Goal: Task Accomplishment & Management: Manage account settings

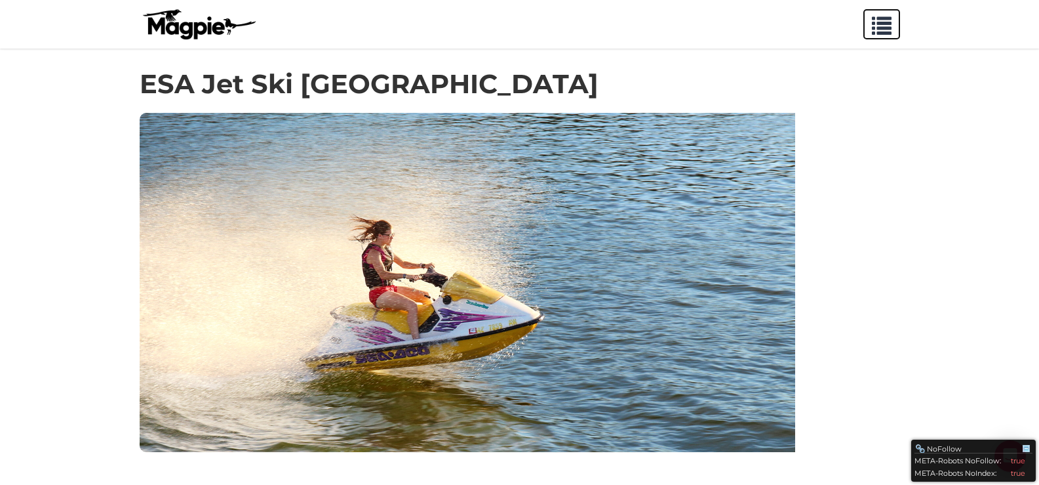
click at [880, 32] on span "button" at bounding box center [882, 23] width 20 height 20
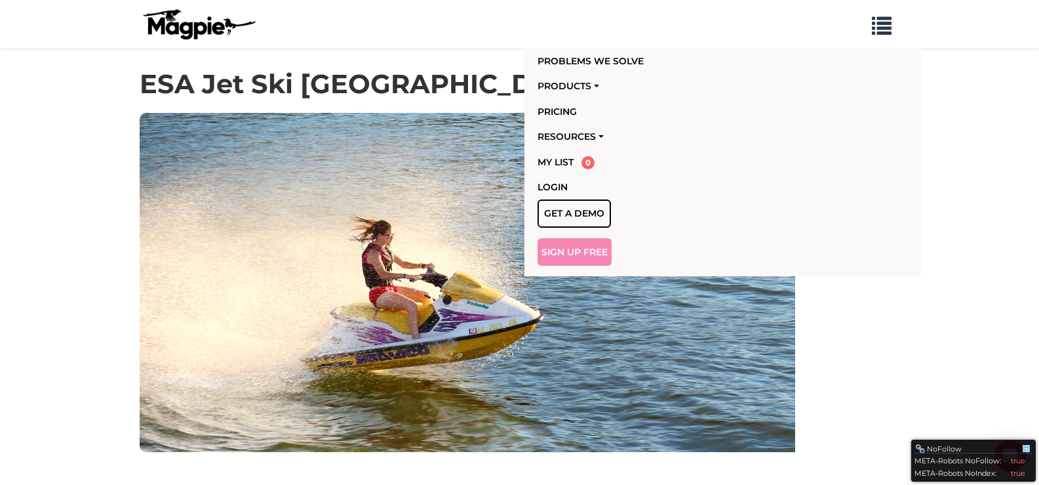
click at [561, 246] on link "Sign Up Free" at bounding box center [575, 252] width 74 height 28
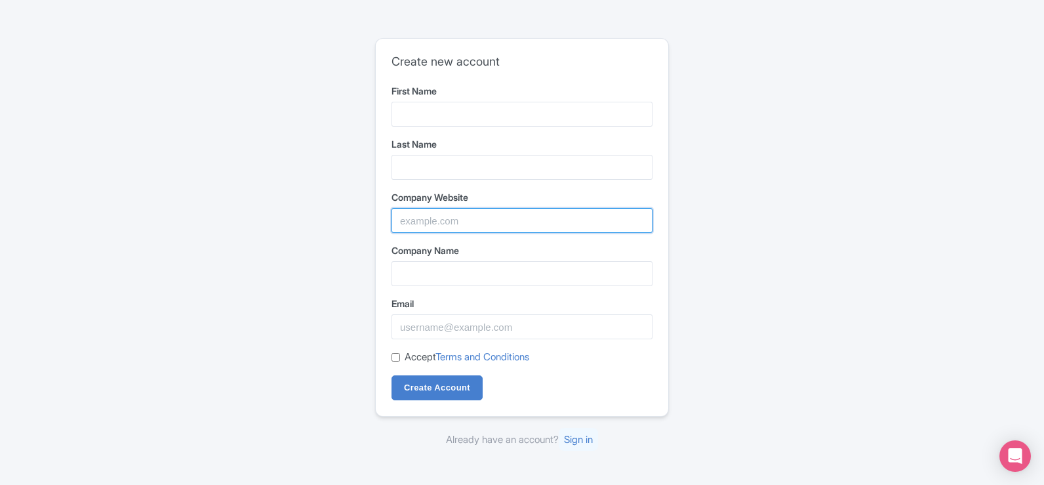
click at [453, 230] on input "Company Website" at bounding box center [522, 220] width 261 height 25
paste input "farwasl007@gmail.com"
type input "farwasl007@gmail.com"
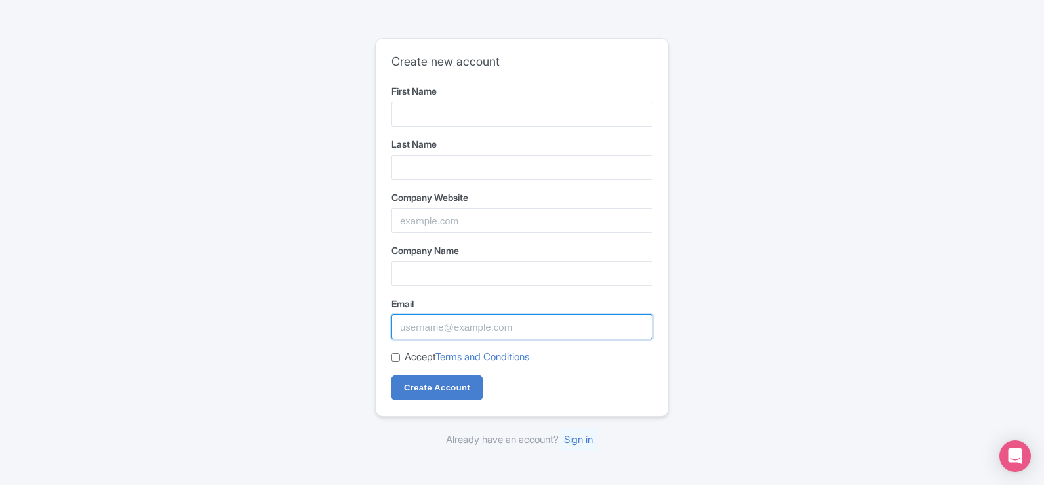
drag, startPoint x: 443, startPoint y: 314, endPoint x: 445, endPoint y: 322, distance: 8.0
click at [445, 313] on div "Email" at bounding box center [522, 317] width 261 height 43
paste input "farwasl007@gmail.com"
type input "farwasl007@gmail.com"
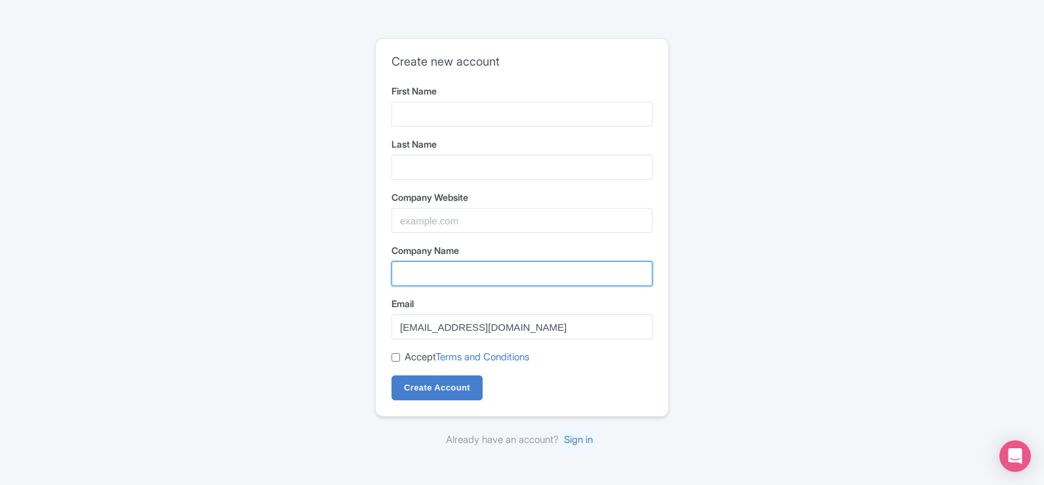
click at [451, 283] on input "Company Name" at bounding box center [522, 273] width 261 height 25
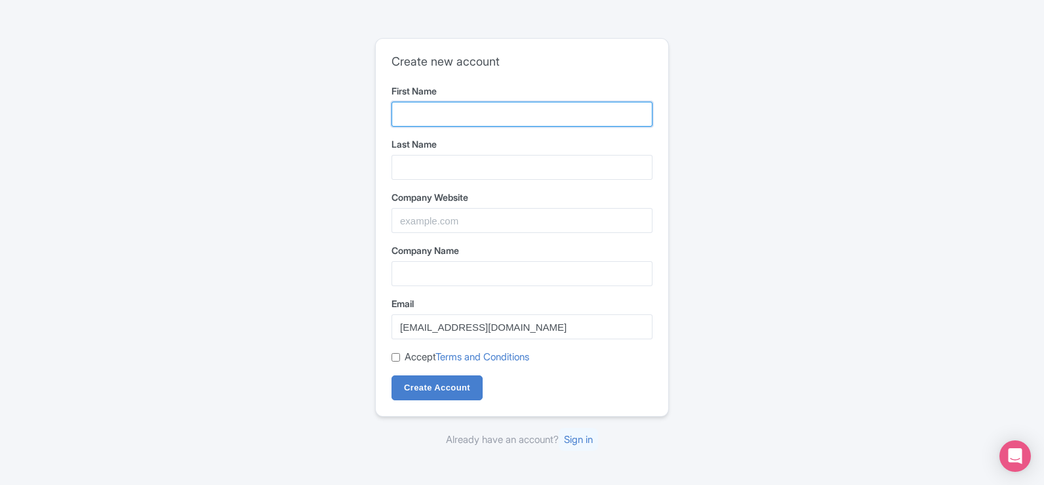
click at [442, 115] on input "First Name" at bounding box center [522, 114] width 261 height 25
type input "ESA Jet Ski"
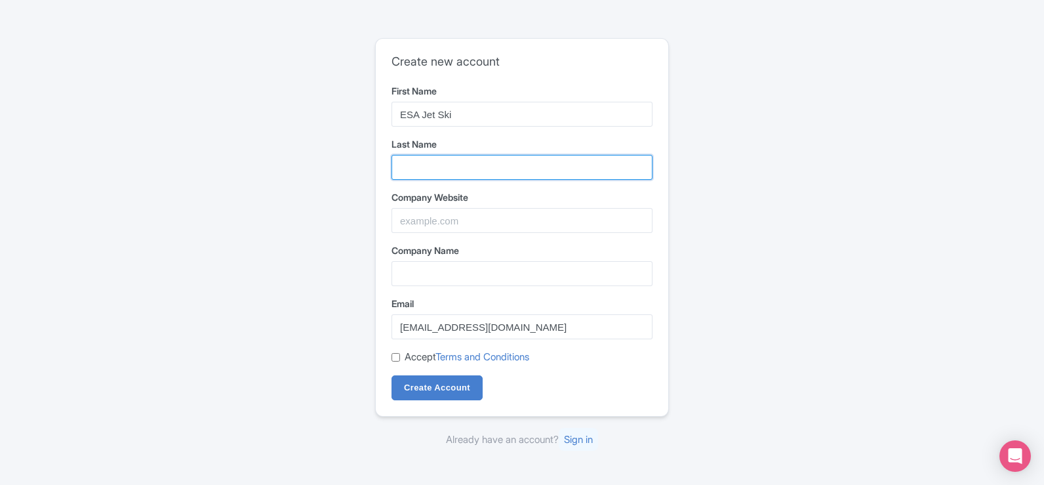
click at [456, 176] on input "Last Name" at bounding box center [522, 167] width 261 height 25
type input "Dubai"
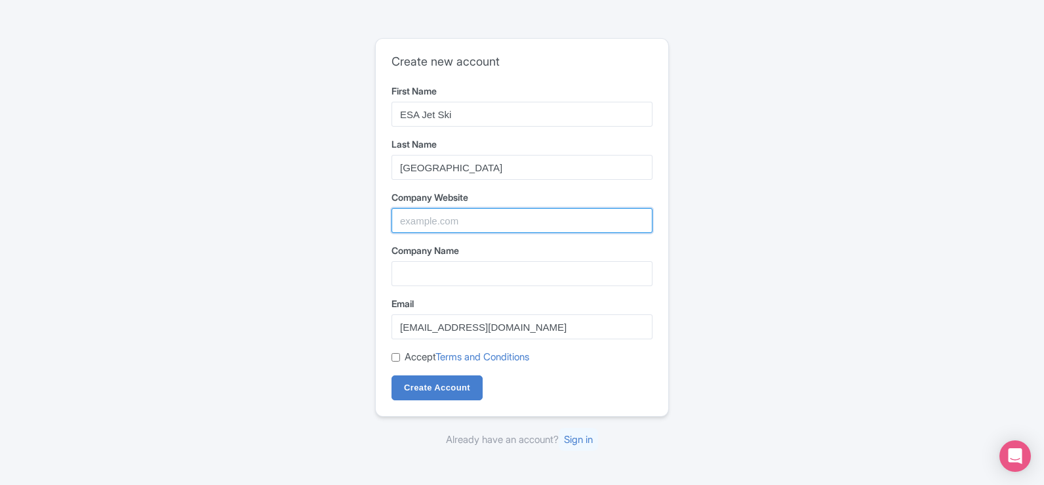
click at [462, 211] on input "Company Website" at bounding box center [522, 220] width 261 height 25
type input "aaaaaaaaaaaaaaaaaaaaaaaa"
click at [532, 220] on input "aaaaaaaaaaaaaaaaaaaaaaaa" at bounding box center [522, 220] width 261 height 25
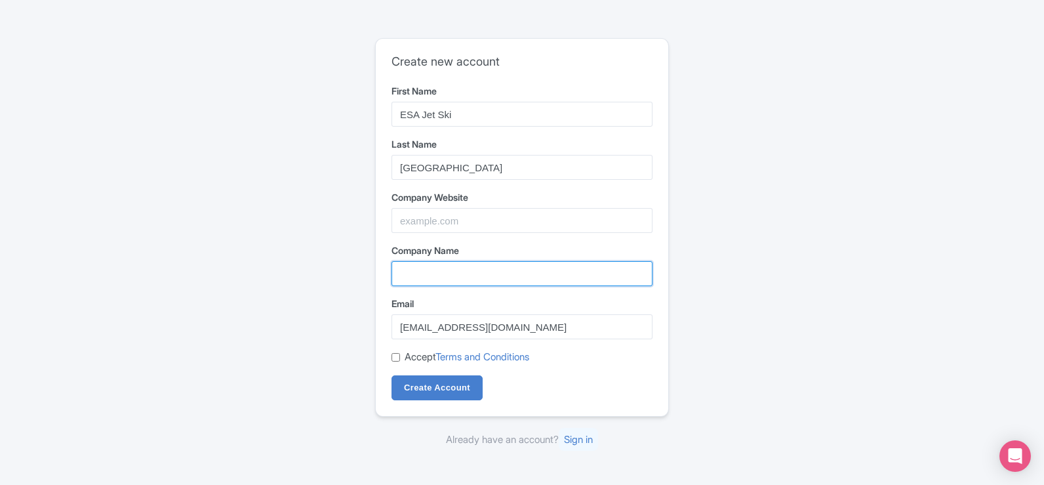
drag, startPoint x: 539, startPoint y: 273, endPoint x: 518, endPoint y: 275, distance: 21.1
click at [539, 270] on input "Company Name" at bounding box center [522, 273] width 261 height 25
paste input "ard"
click at [434, 281] on input "ard" at bounding box center [522, 273] width 261 height 25
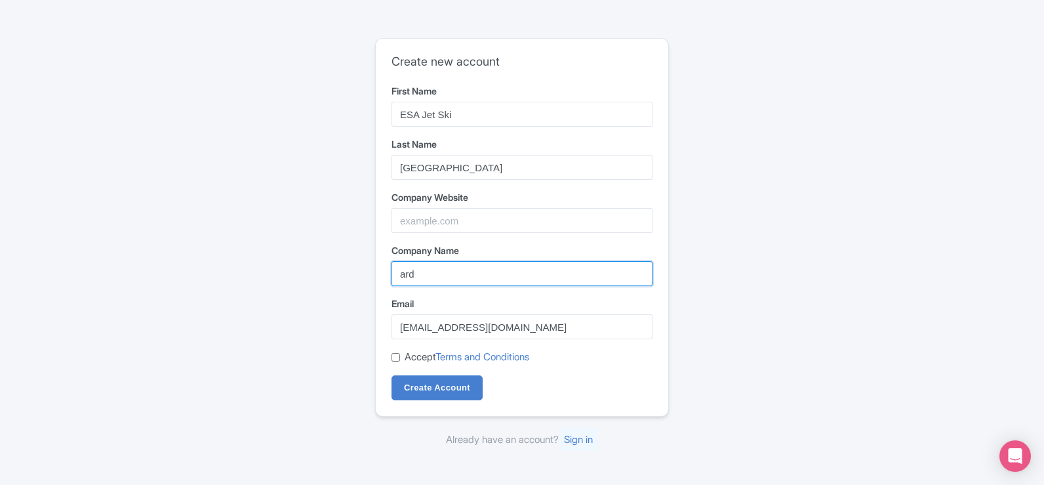
click at [434, 281] on input "ard" at bounding box center [522, 273] width 261 height 25
paste input
click at [434, 281] on input "ard" at bounding box center [522, 273] width 261 height 25
paste input "https://jet-ski-dubai.com/"
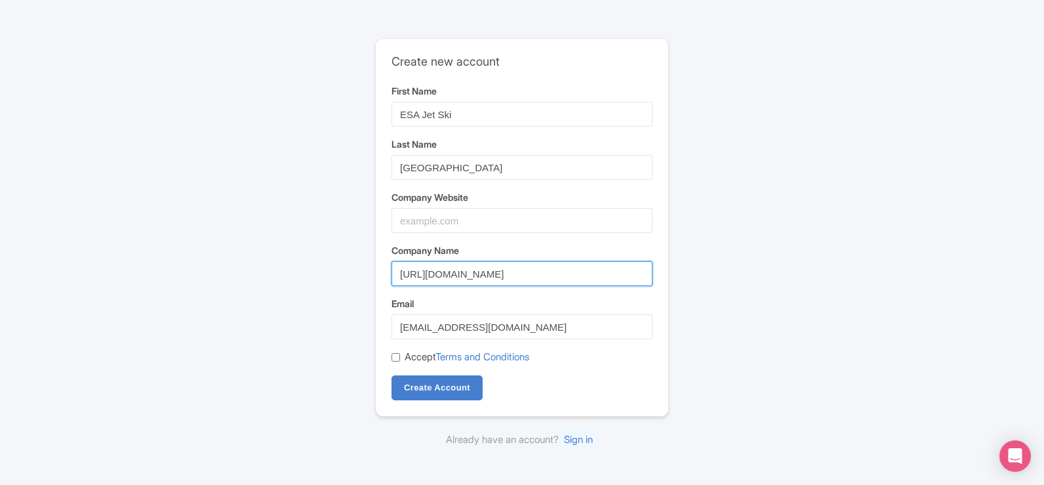
type input "ard"
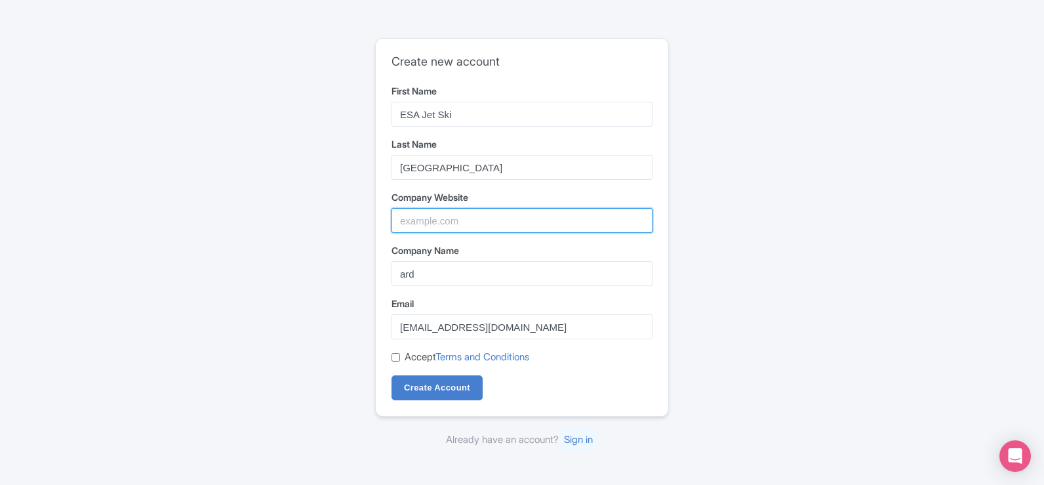
click at [508, 212] on input "Company Website" at bounding box center [522, 220] width 261 height 25
paste input "https://jet-ski-dubai.com/"
type input "https://jet-ski-dubai.com/"
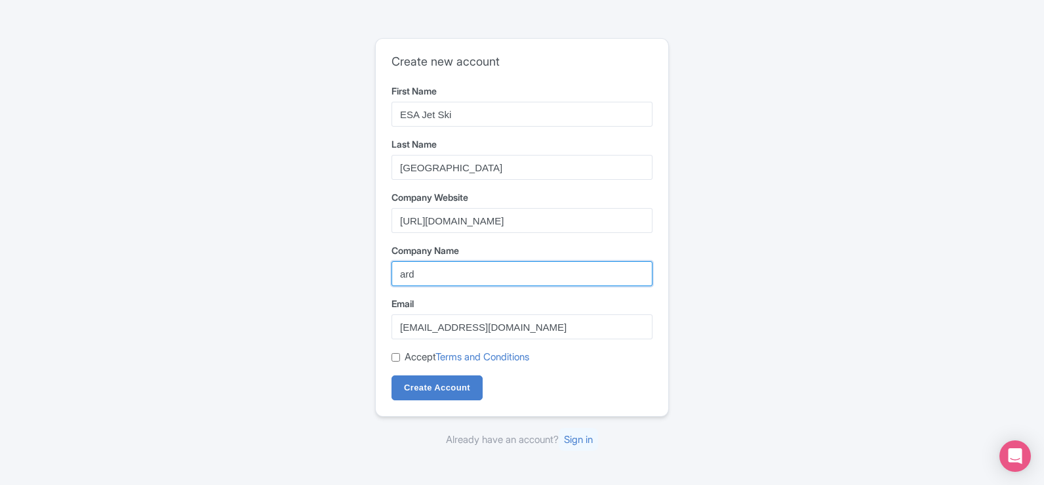
click at [438, 279] on input "ard" at bounding box center [522, 273] width 261 height 25
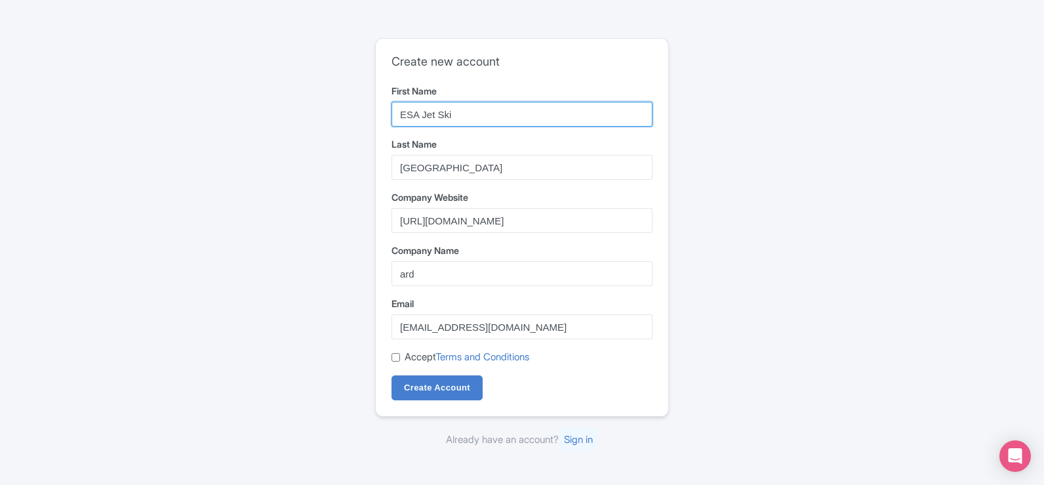
click at [478, 117] on input "ESA Jet Ski" at bounding box center [522, 114] width 261 height 25
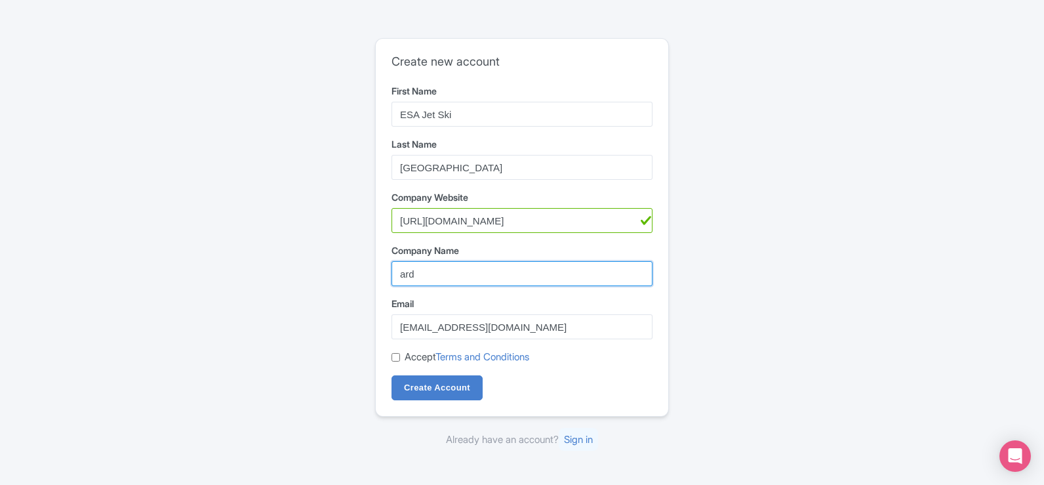
click at [451, 281] on input "ard" at bounding box center [522, 273] width 261 height 25
paste input "ESA Jet Ski"
click at [456, 272] on input "ESA Jet ski dubai" at bounding box center [522, 273] width 261 height 25
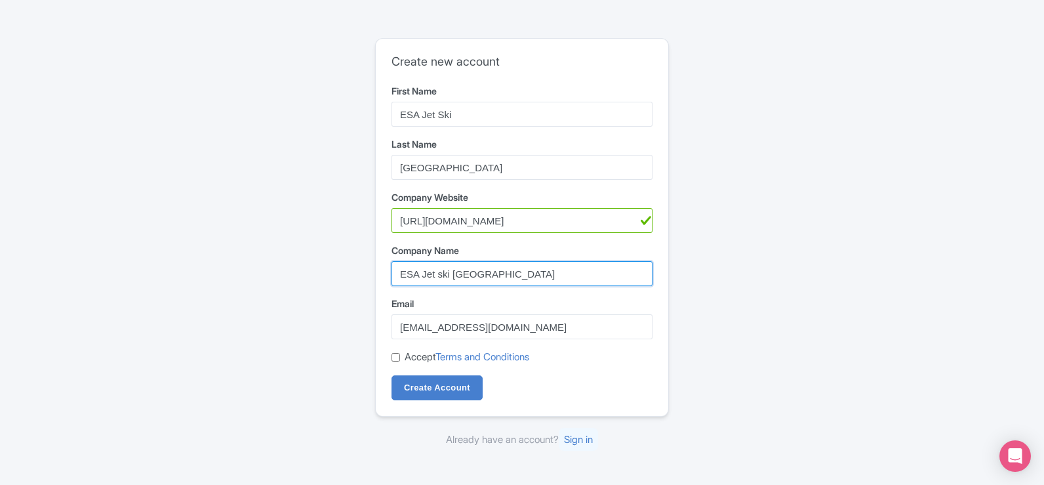
type input "ESA Jet ski Dubai"
click at [395, 361] on input "Accept Terms and Conditions" at bounding box center [396, 357] width 9 height 9
checkbox input "true"
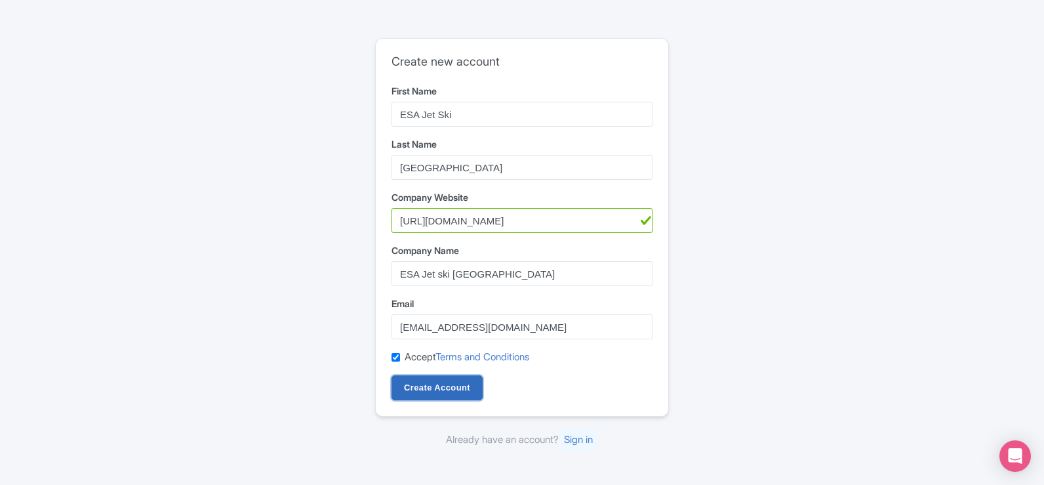
click at [432, 388] on input "Create Account" at bounding box center [437, 387] width 91 height 25
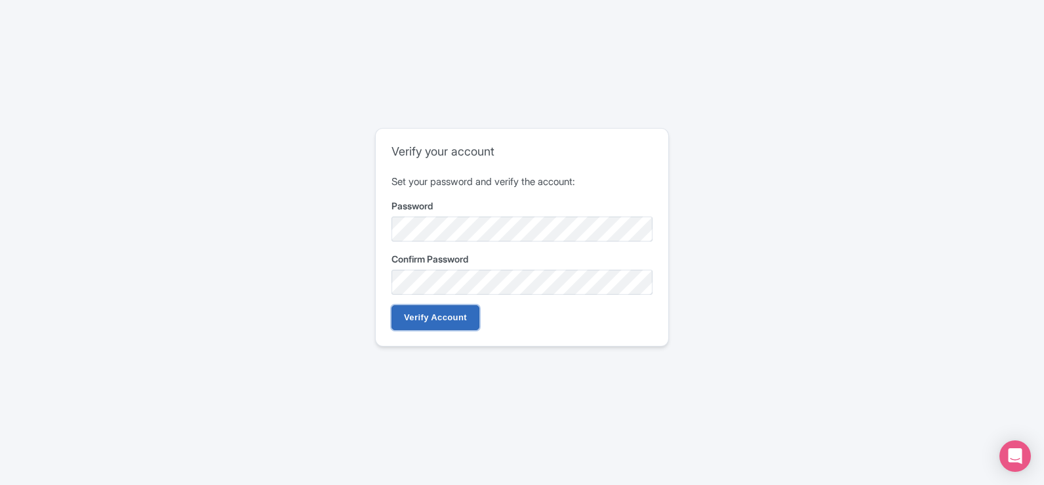
click at [458, 315] on input "Verify Account" at bounding box center [436, 317] width 88 height 25
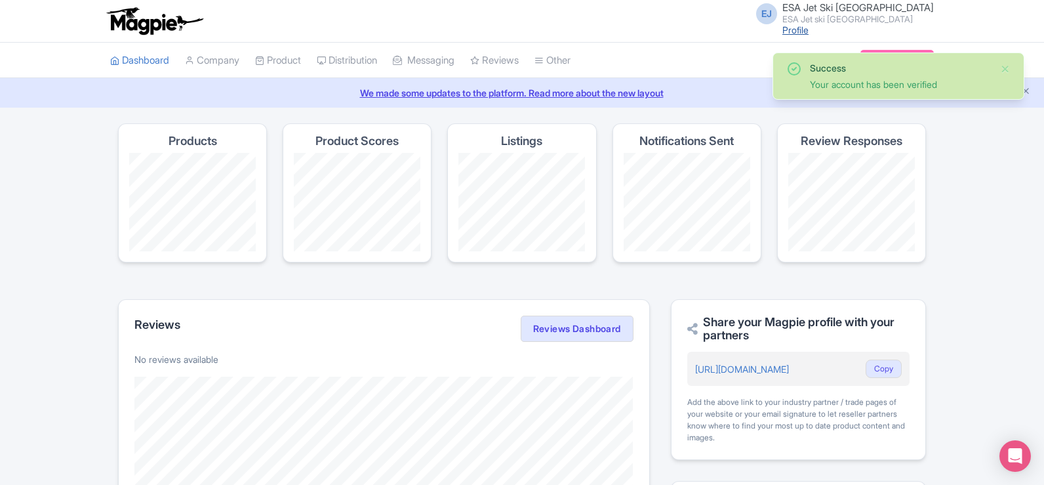
click at [809, 28] on link "Profile" at bounding box center [795, 29] width 26 height 11
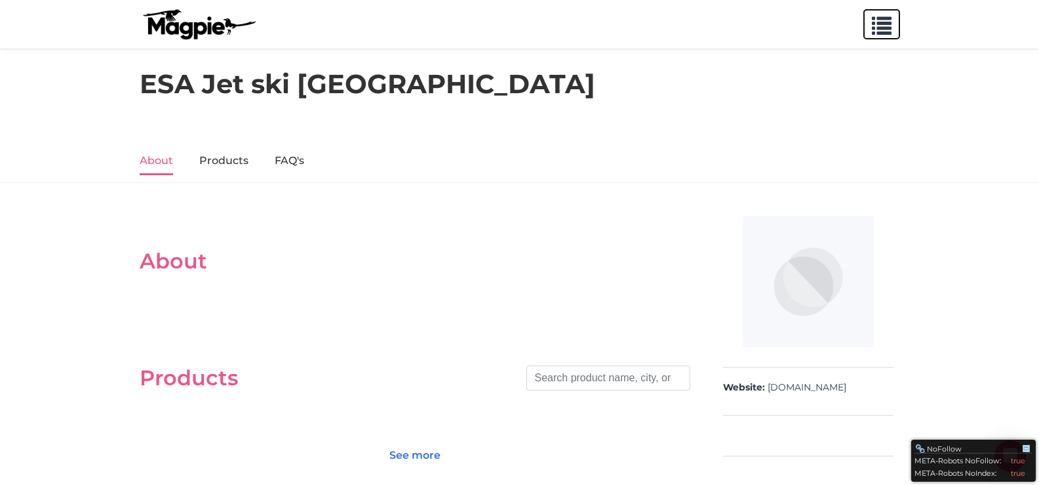
click at [879, 28] on span "button" at bounding box center [882, 23] width 20 height 20
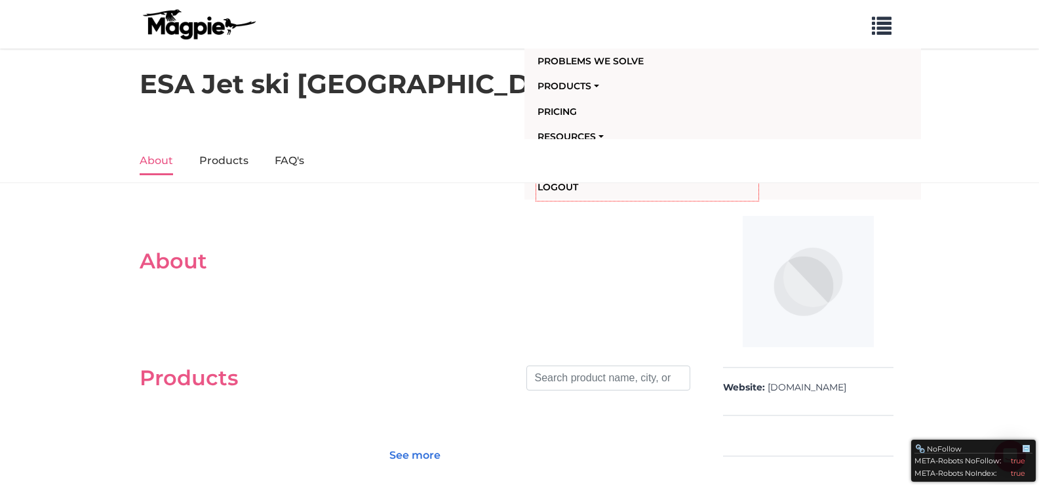
click at [515, 246] on section "About" at bounding box center [415, 254] width 551 height 91
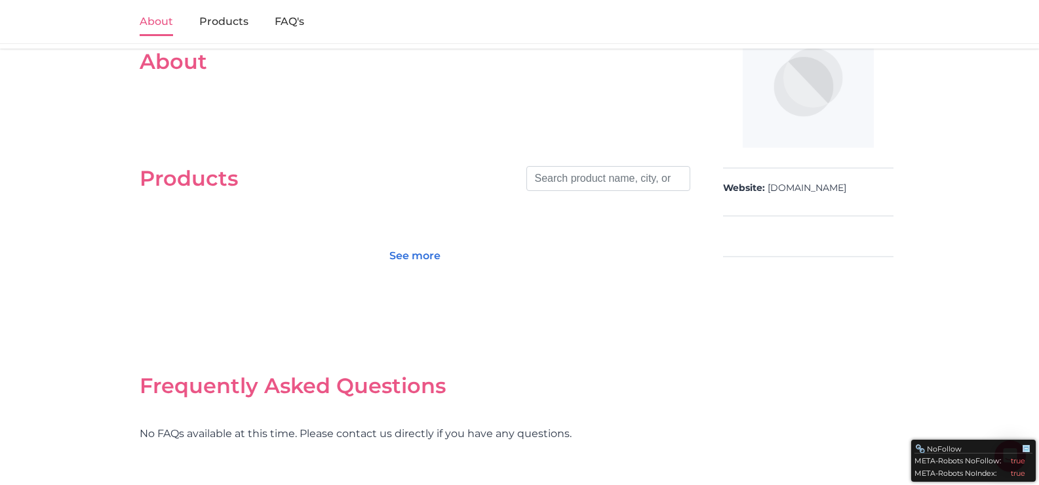
scroll to position [277, 0]
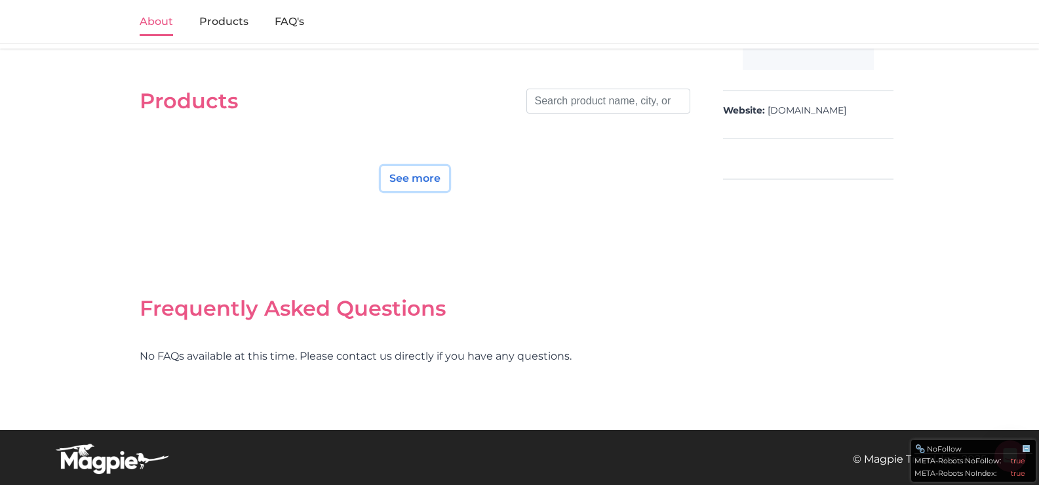
click at [425, 172] on link "See more" at bounding box center [415, 178] width 68 height 25
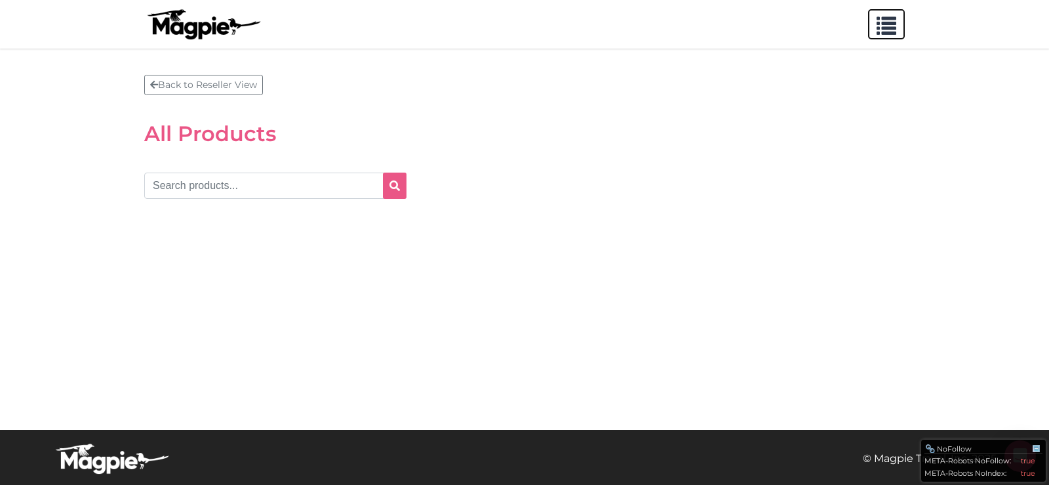
click at [899, 20] on button "button" at bounding box center [886, 24] width 37 height 30
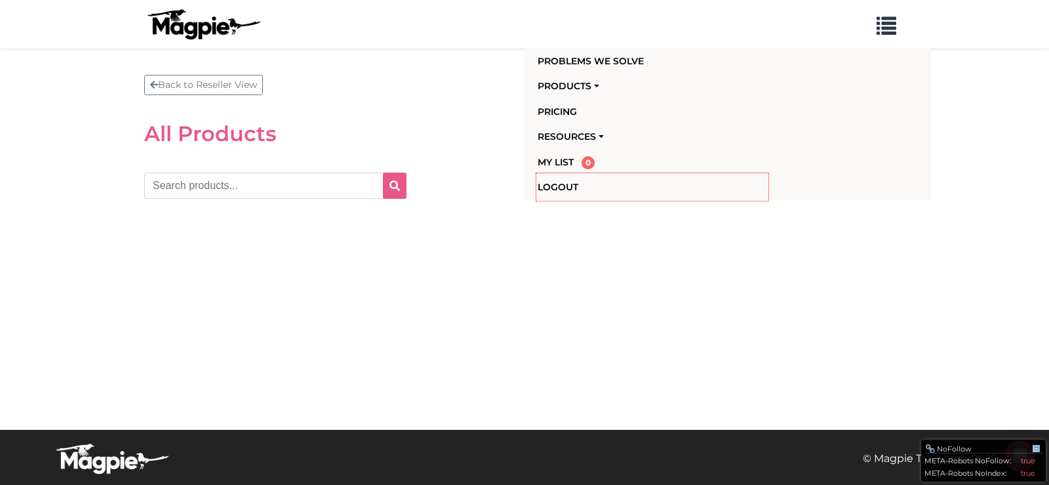
click at [489, 245] on section "Back to Reseller View All Products" at bounding box center [524, 239] width 1049 height 381
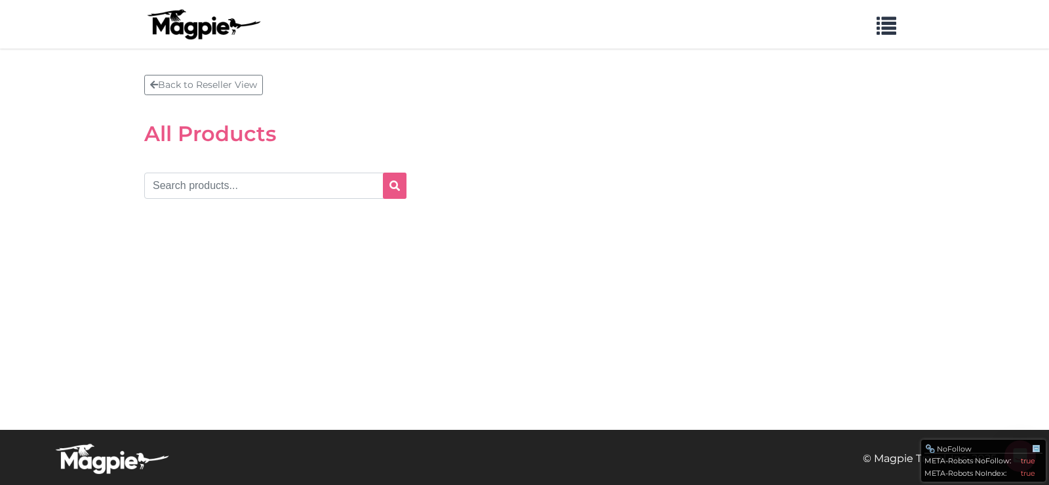
click at [232, 31] on img at bounding box center [203, 24] width 118 height 31
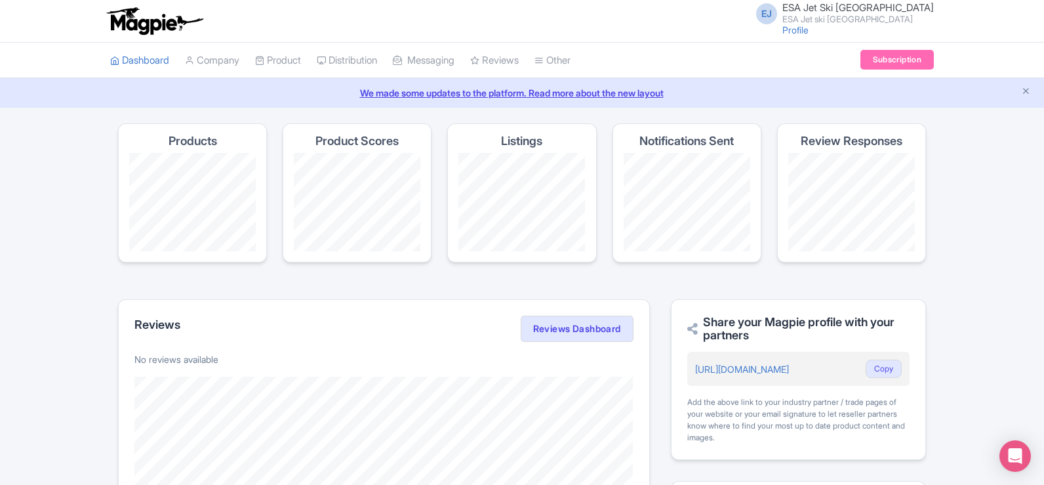
click at [809, 28] on link "Profile" at bounding box center [795, 29] width 26 height 11
click at [902, 3] on span "ESA Jet Ski [GEOGRAPHIC_DATA]" at bounding box center [857, 7] width 151 height 12
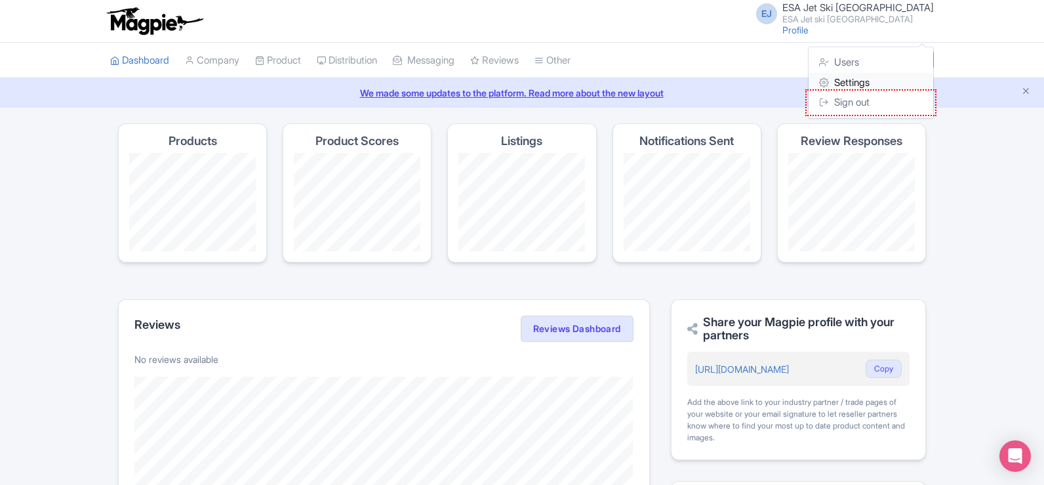
click at [864, 82] on link "Settings" at bounding box center [871, 83] width 125 height 20
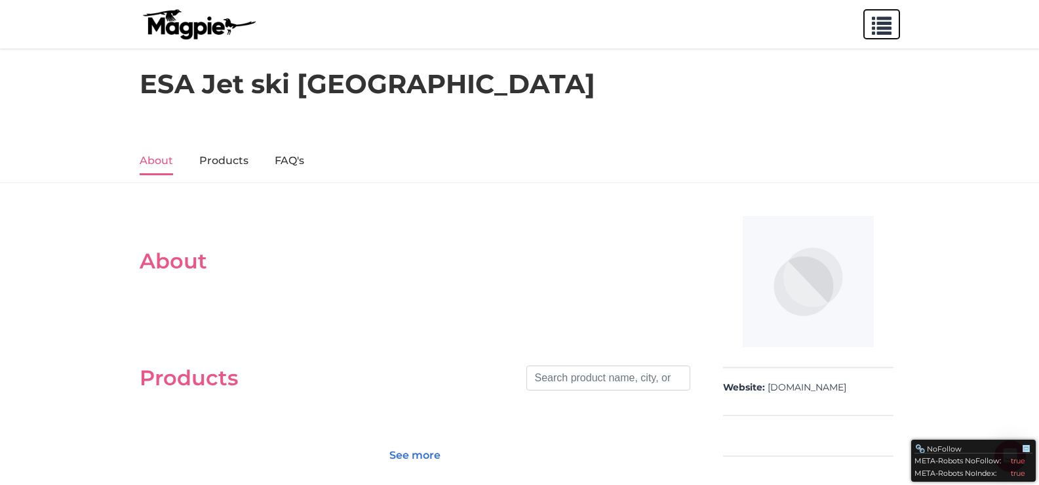
click at [876, 33] on span "button" at bounding box center [882, 23] width 20 height 20
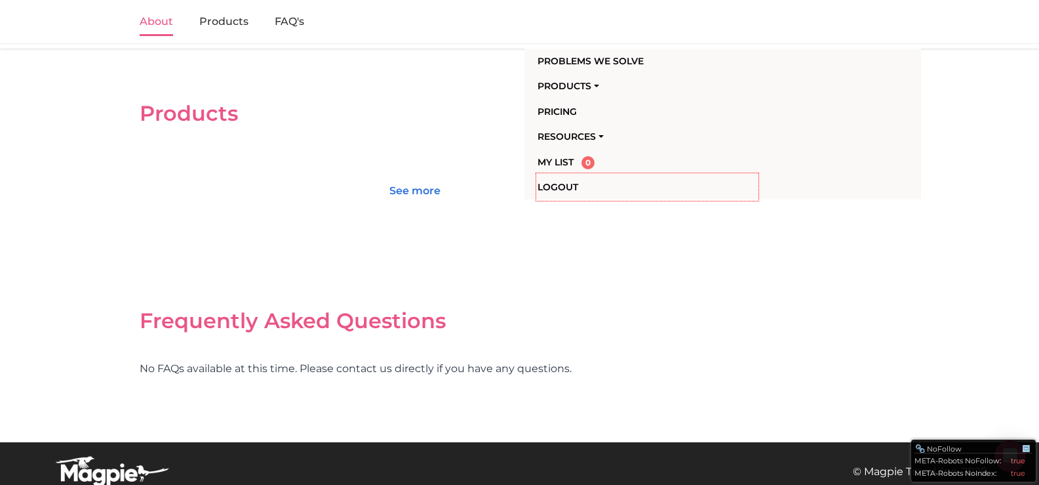
scroll to position [277, 0]
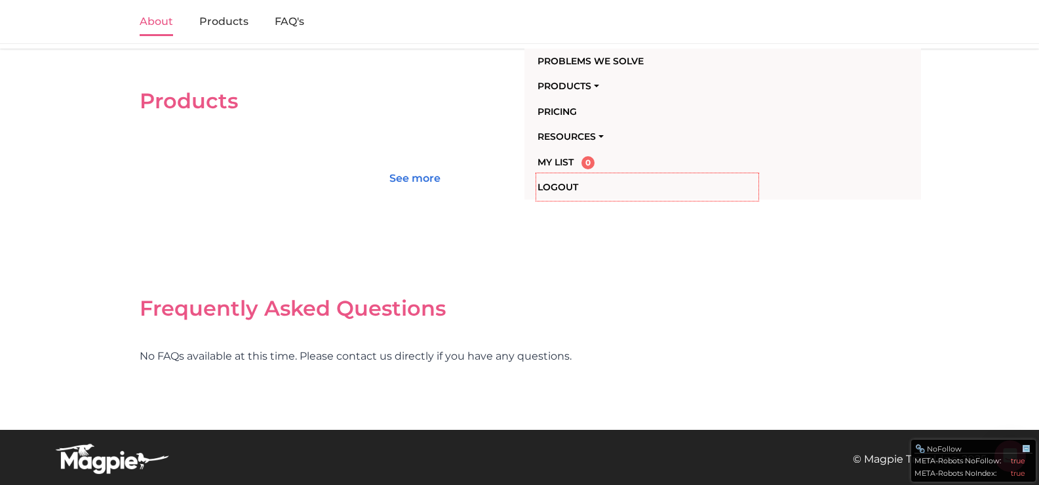
click at [740, 329] on div "About Products Search See more Frequently Asked Questions No FAQs available at …" at bounding box center [520, 168] width 761 height 472
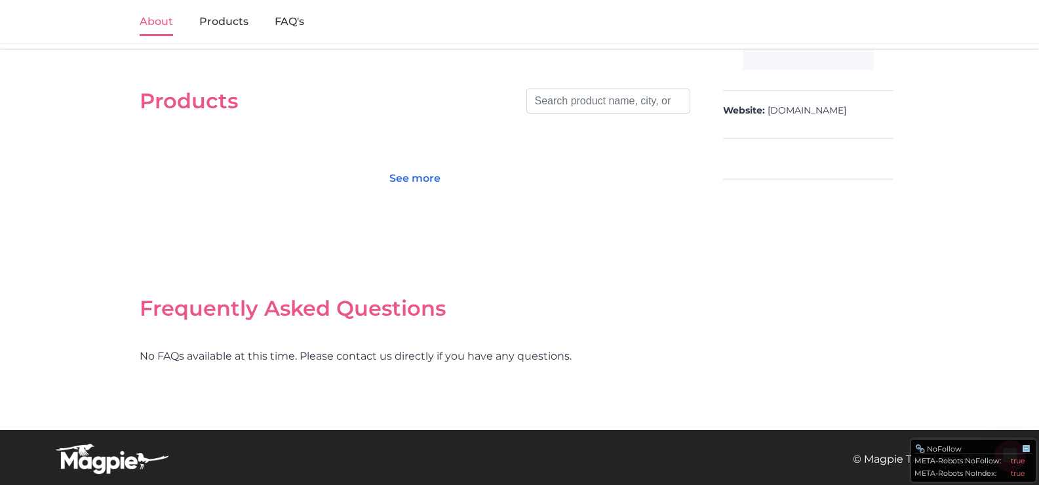
scroll to position [211, 0]
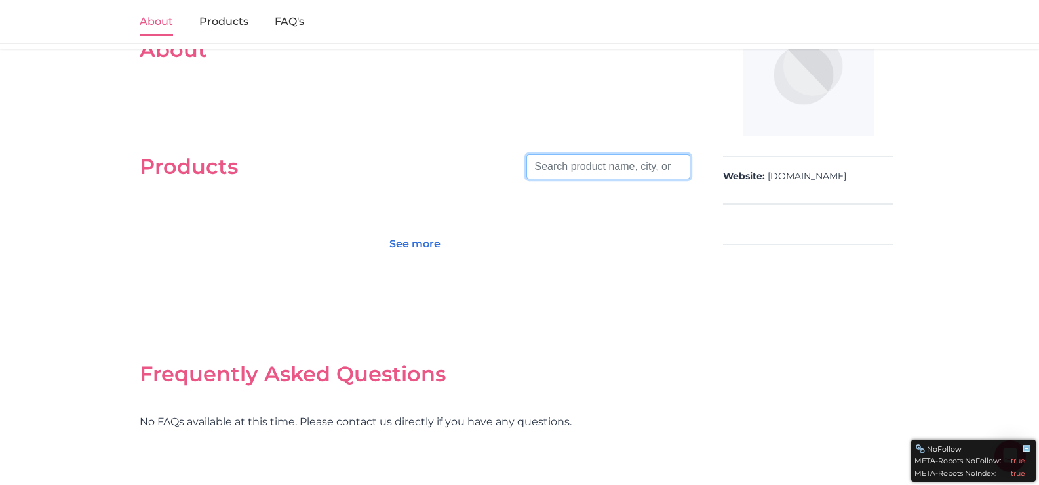
click at [606, 172] on input "search" at bounding box center [609, 166] width 164 height 25
click at [809, 94] on img at bounding box center [808, 70] width 131 height 131
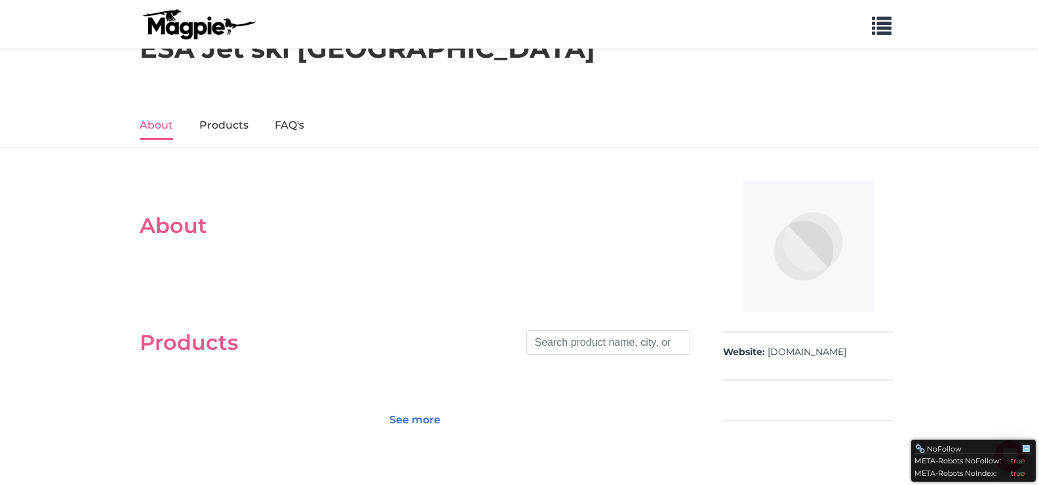
scroll to position [66, 0]
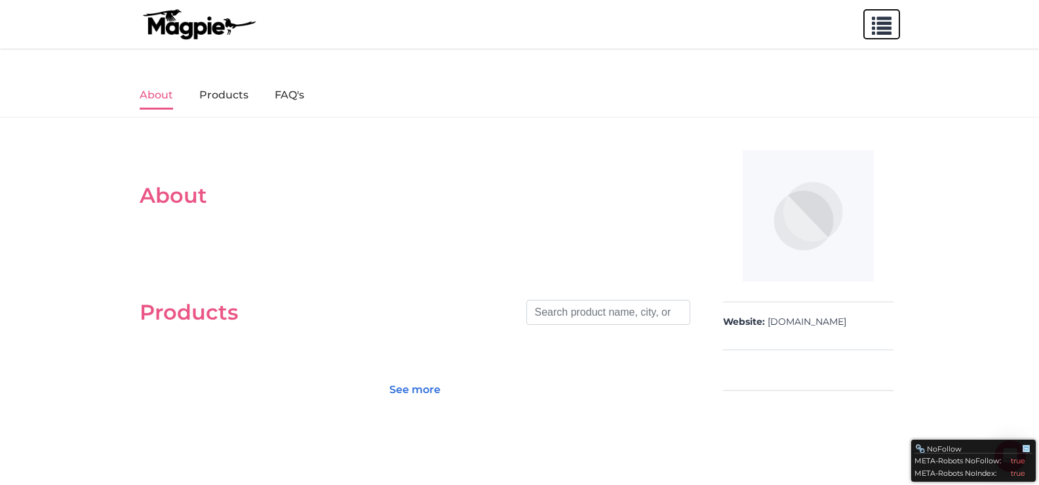
click at [895, 24] on button "button" at bounding box center [882, 24] width 37 height 30
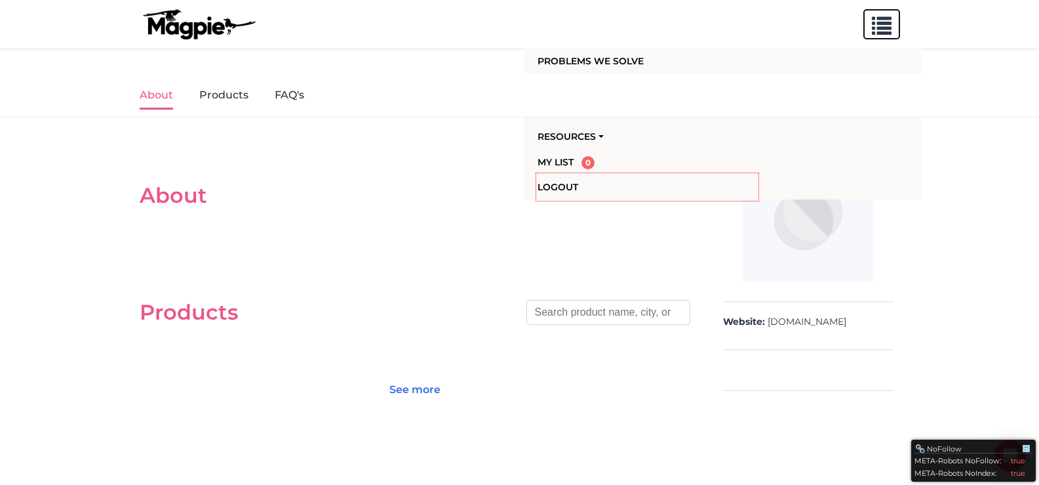
click at [871, 20] on button "button" at bounding box center [882, 24] width 37 height 30
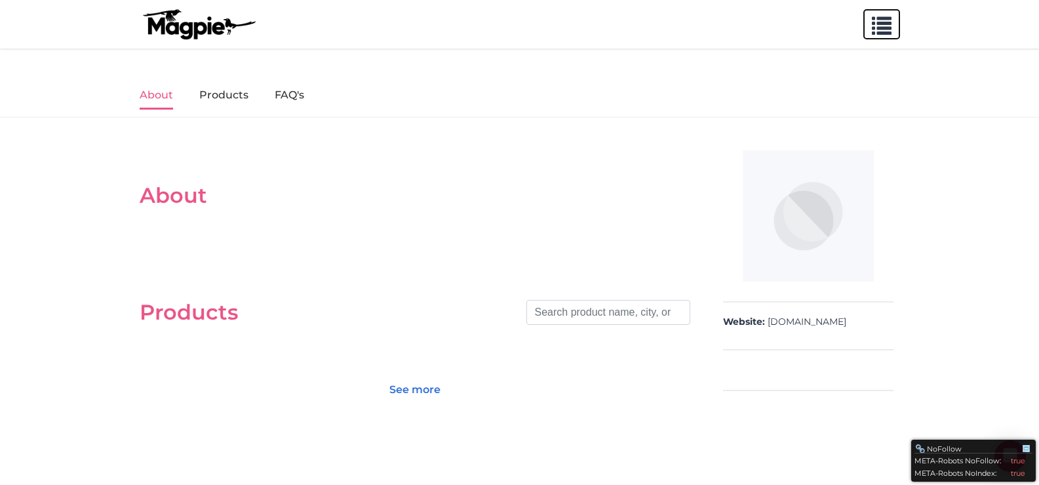
click at [876, 28] on span "button" at bounding box center [882, 23] width 20 height 20
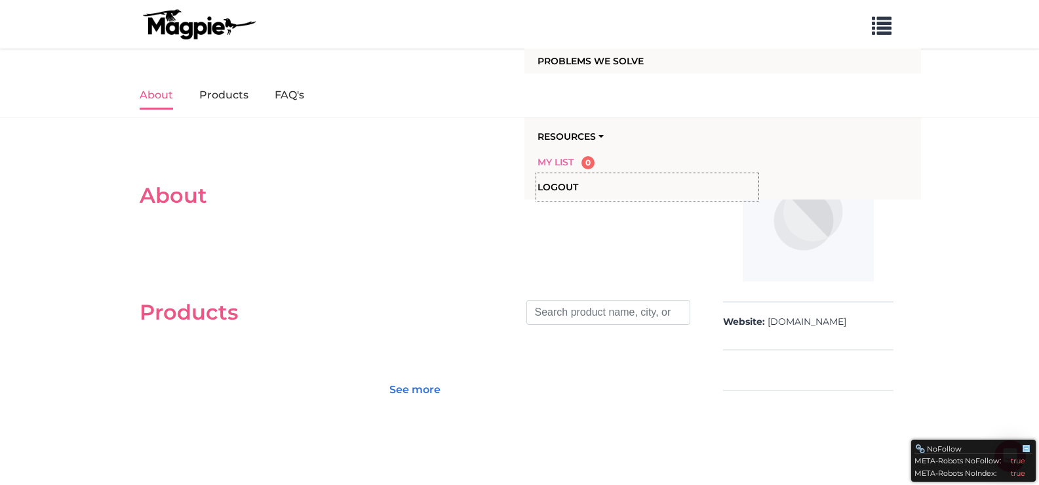
click at [572, 159] on span "My List" at bounding box center [556, 162] width 36 height 12
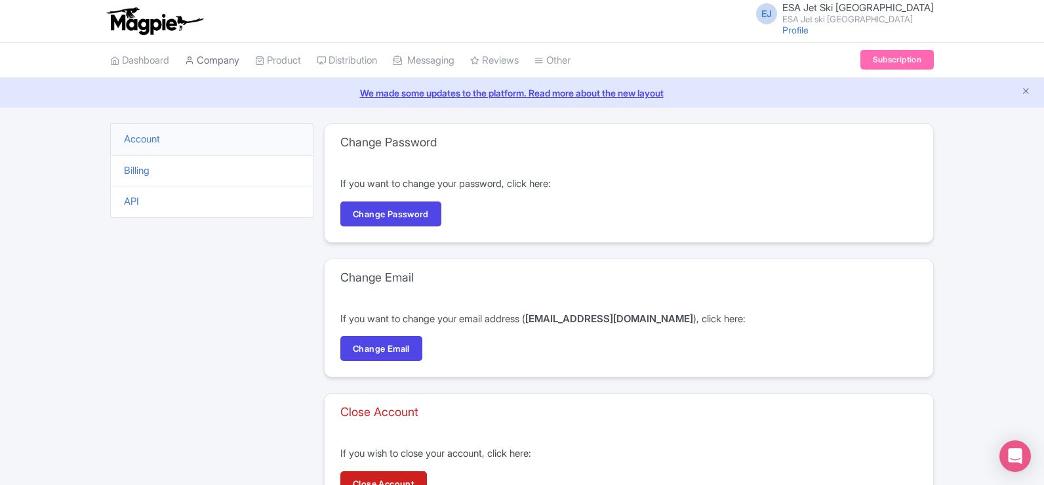
click at [233, 58] on link "Company" at bounding box center [212, 61] width 54 height 36
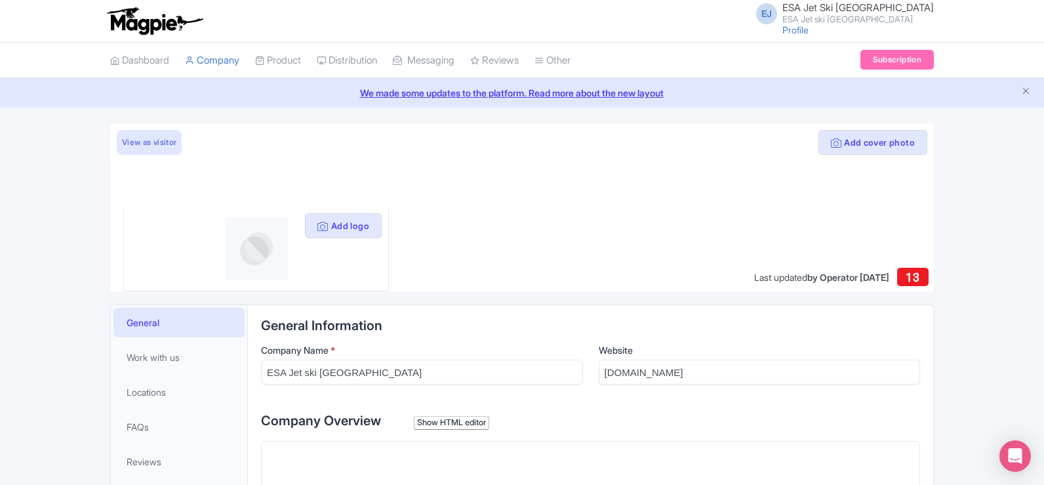
click at [874, 10] on span "ESA Jet Ski [GEOGRAPHIC_DATA]" at bounding box center [857, 7] width 151 height 12
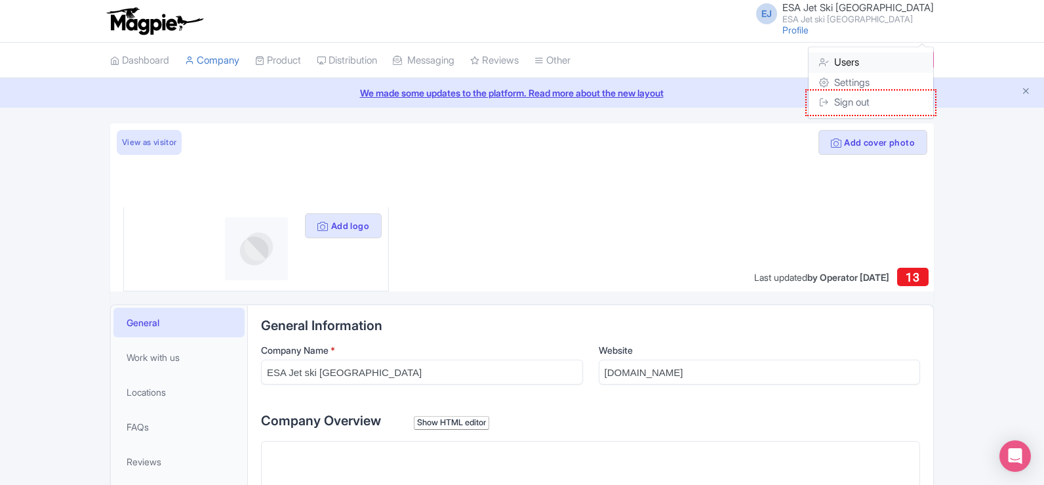
click at [859, 58] on link "Users" at bounding box center [871, 62] width 125 height 20
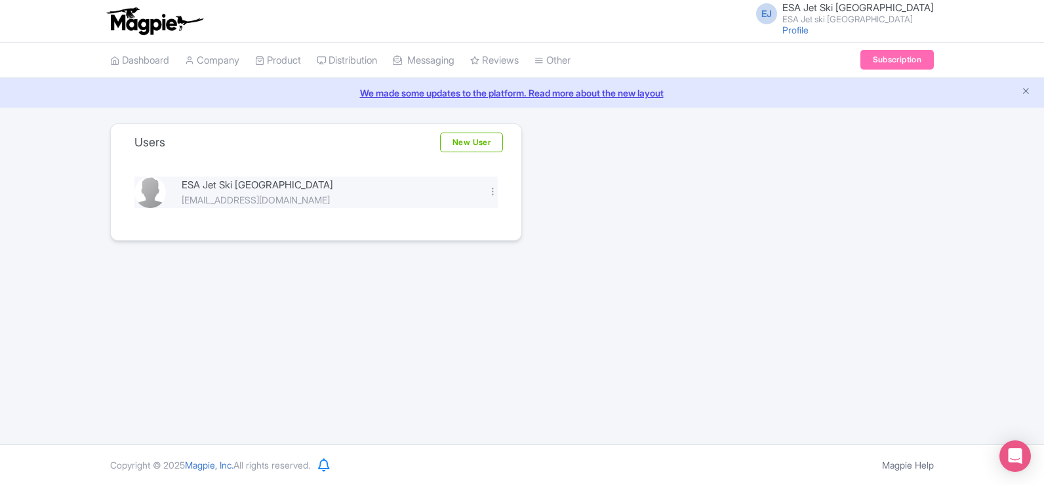
click at [292, 193] on div "[EMAIL_ADDRESS][DOMAIN_NAME]" at bounding box center [327, 200] width 291 height 14
click at [498, 193] on div "Edit Delete" at bounding box center [493, 192] width 26 height 15
click at [494, 193] on div at bounding box center [493, 191] width 10 height 10
click at [463, 212] on link "Edit" at bounding box center [435, 213] width 125 height 20
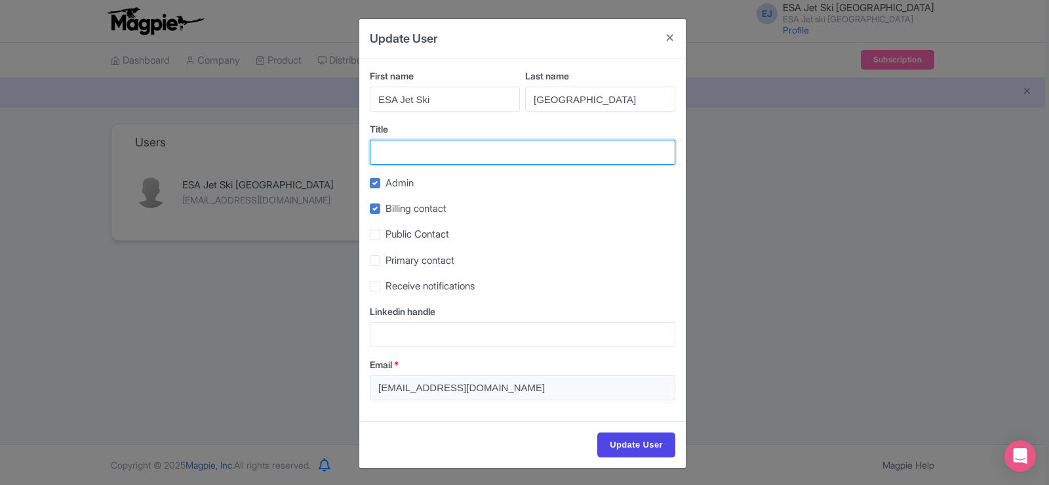
click at [440, 158] on input "Title" at bounding box center [523, 152] width 306 height 25
click at [670, 37] on button "Close" at bounding box center [670, 37] width 31 height 37
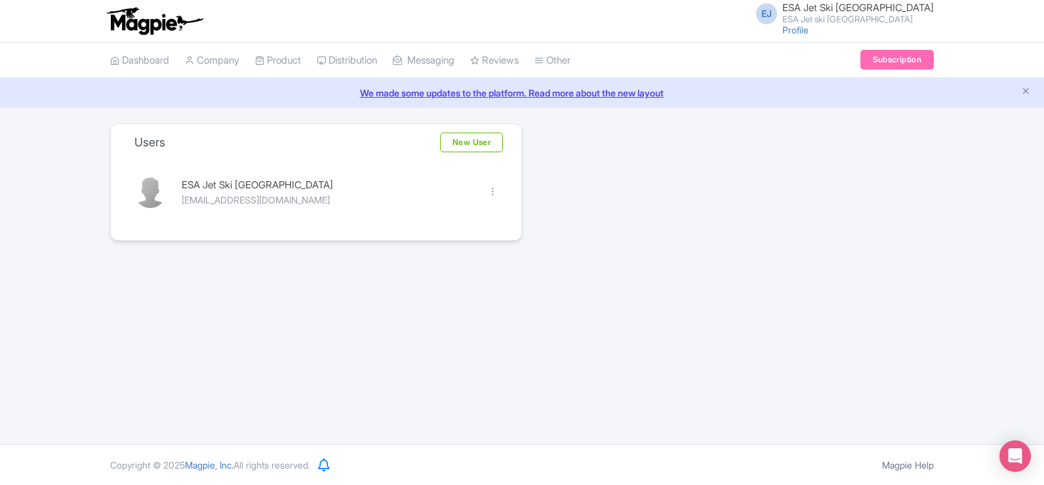
click at [809, 28] on link "Profile" at bounding box center [795, 29] width 26 height 11
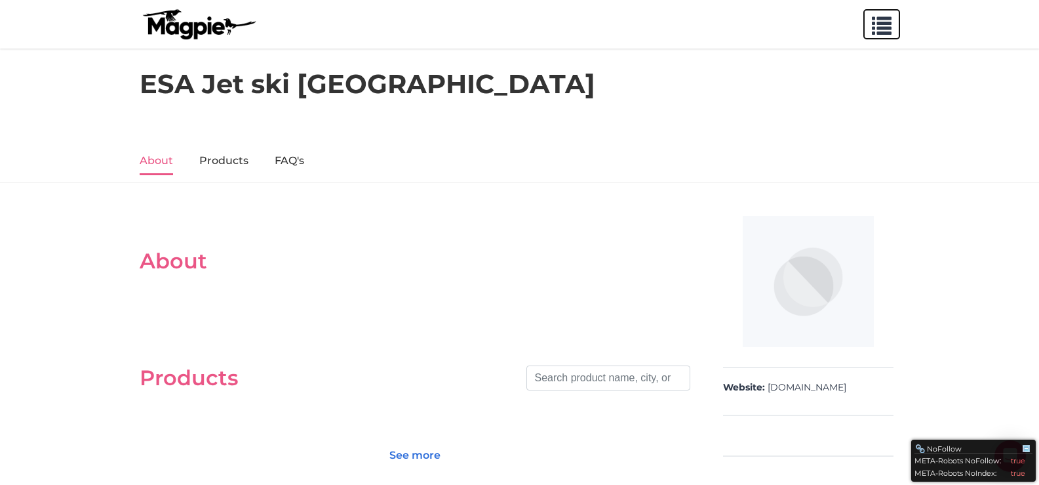
click at [883, 20] on span "button" at bounding box center [882, 23] width 20 height 20
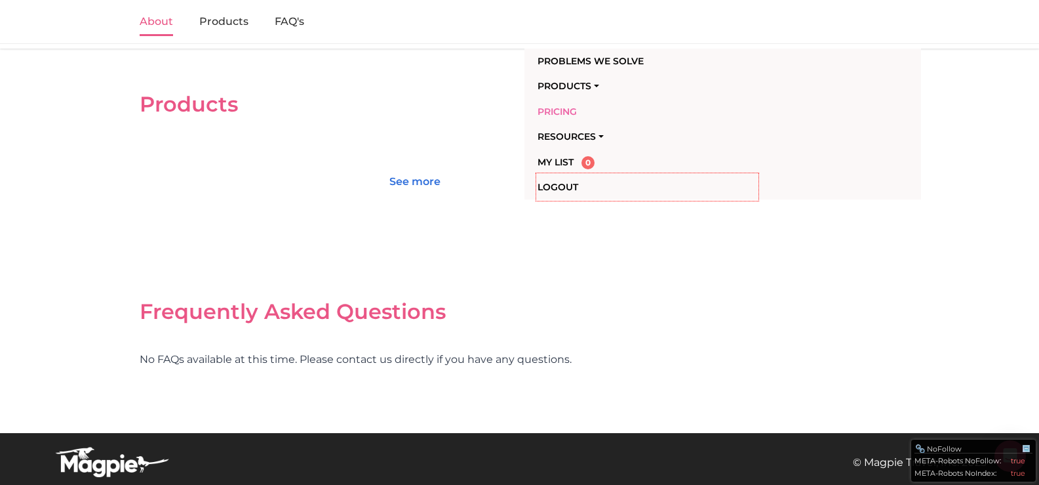
scroll to position [277, 0]
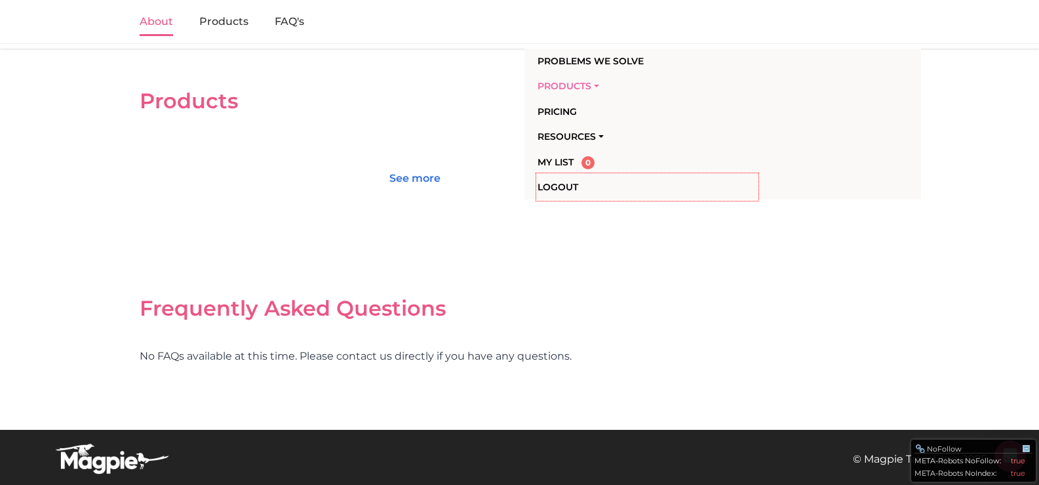
click at [574, 81] on link "Products" at bounding box center [648, 85] width 220 height 25
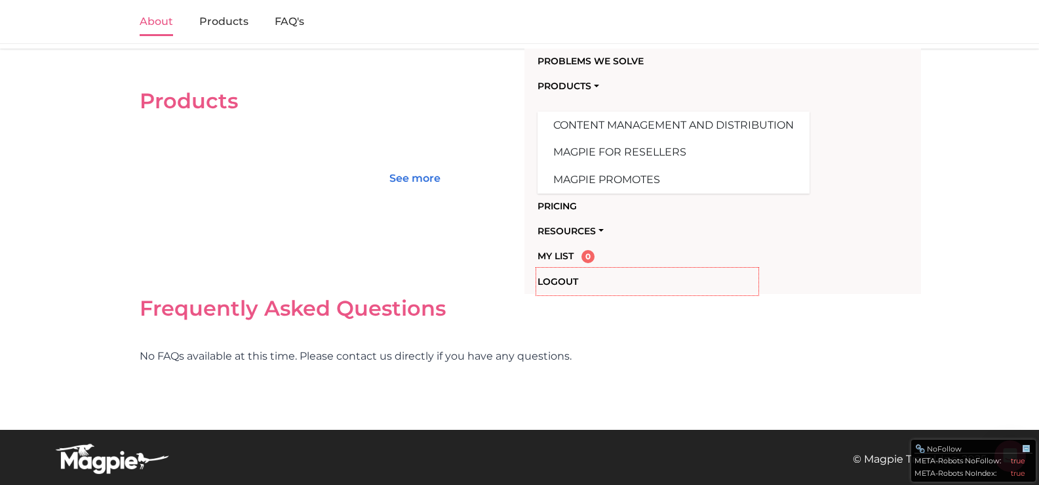
click at [487, 130] on div "Products Search" at bounding box center [415, 100] width 551 height 77
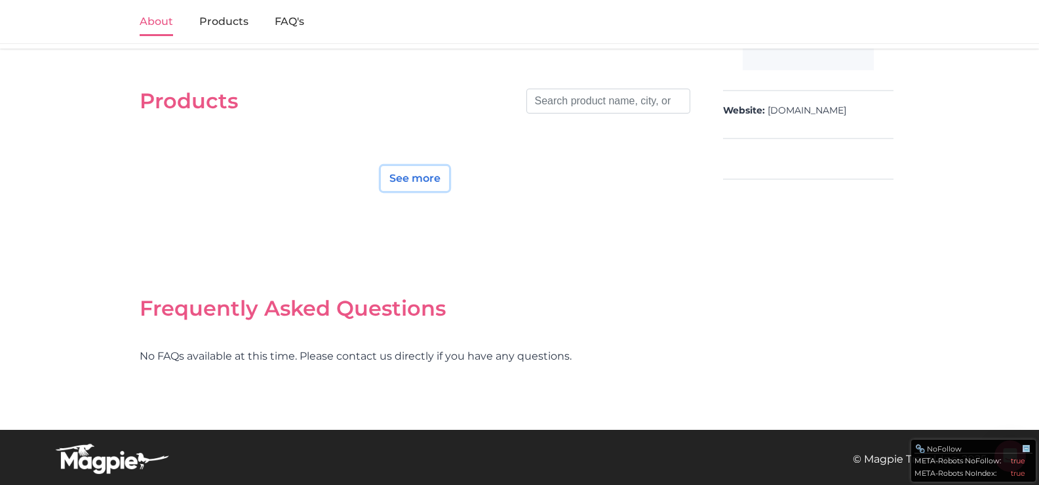
click at [410, 176] on link "See more" at bounding box center [415, 178] width 68 height 25
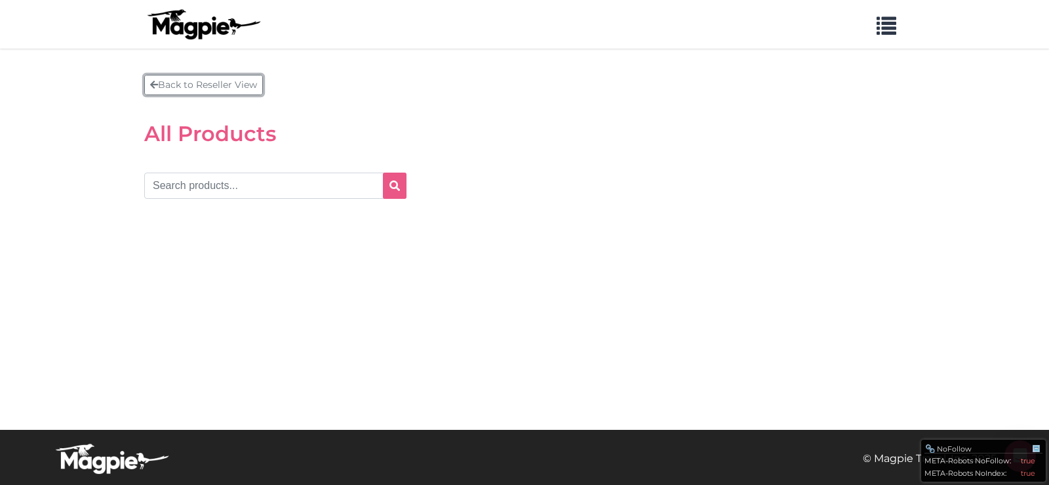
click at [157, 85] on icon at bounding box center [154, 84] width 8 height 9
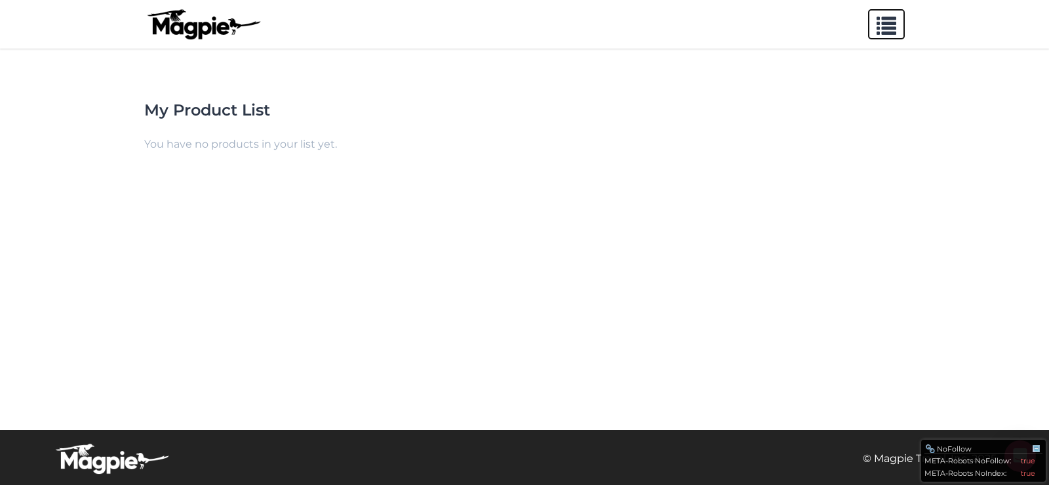
click at [883, 28] on span "button" at bounding box center [887, 23] width 20 height 20
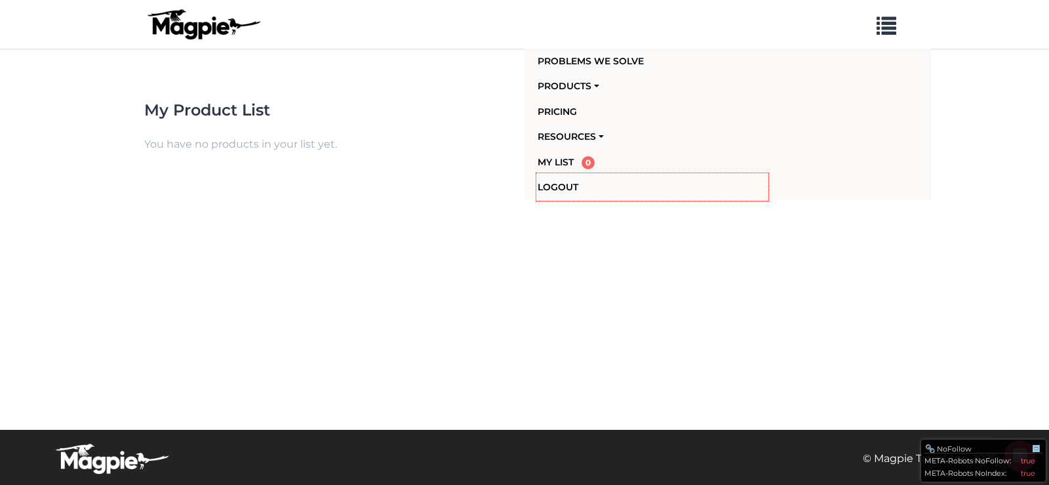
click at [473, 256] on div "My Product List You have no products in your list yet." at bounding box center [524, 265] width 787 height 329
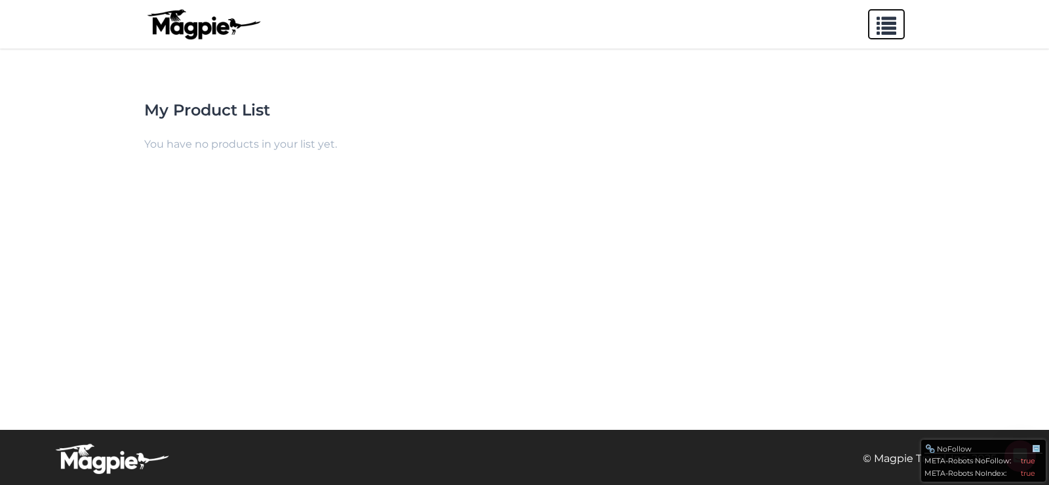
click at [881, 18] on span "button" at bounding box center [887, 23] width 20 height 20
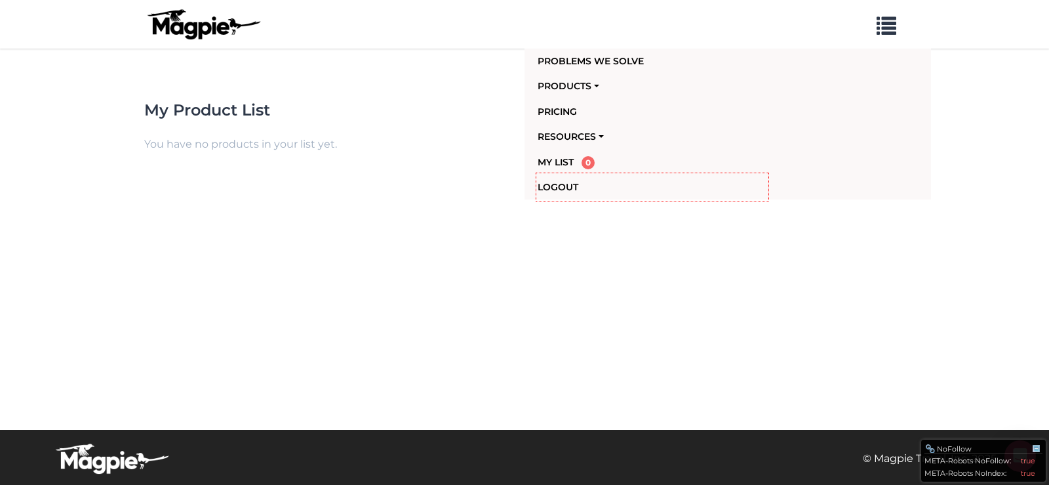
drag, startPoint x: 509, startPoint y: 209, endPoint x: 308, endPoint y: 77, distance: 240.1
click at [487, 197] on div "My Product List You have no products in your list yet." at bounding box center [524, 265] width 787 height 329
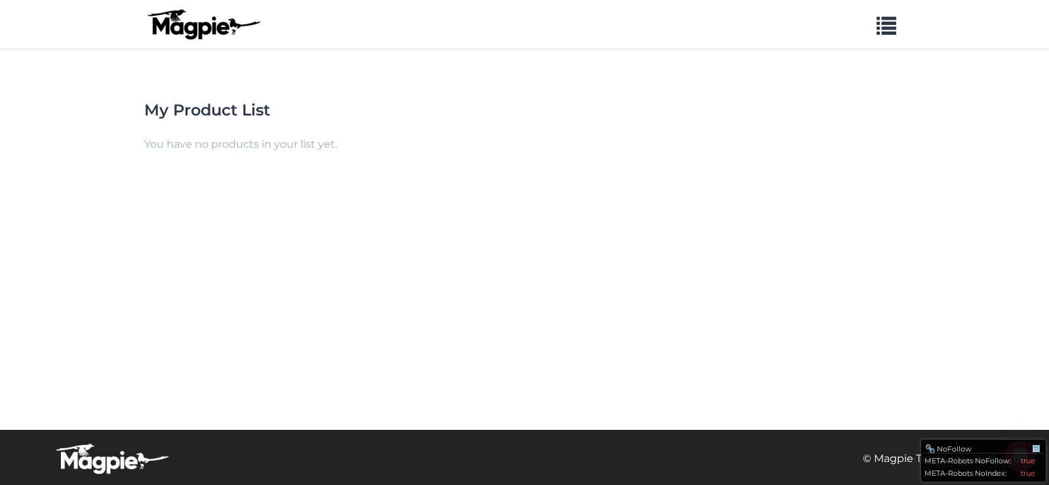
click at [219, 28] on img at bounding box center [203, 24] width 118 height 31
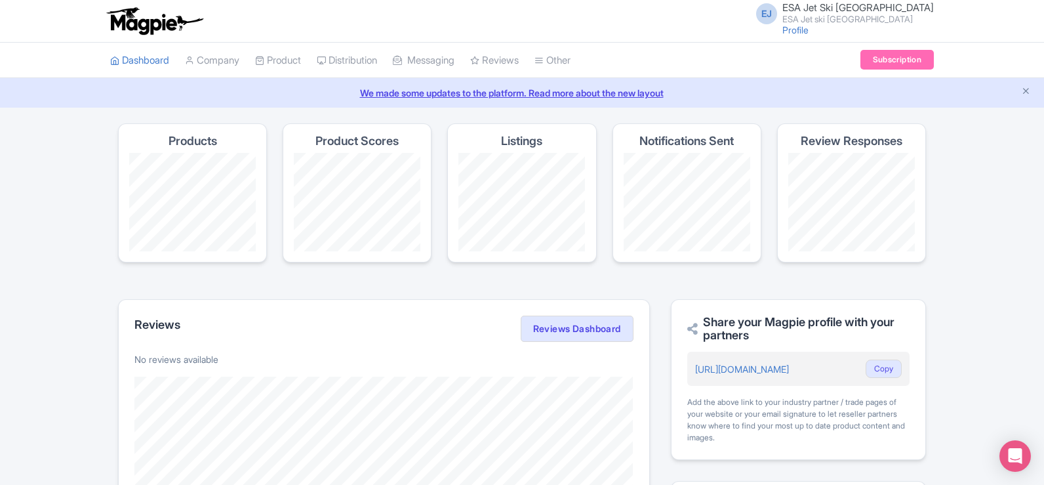
click at [871, 18] on small "ESA Jet ski [GEOGRAPHIC_DATA]" at bounding box center [857, 19] width 151 height 9
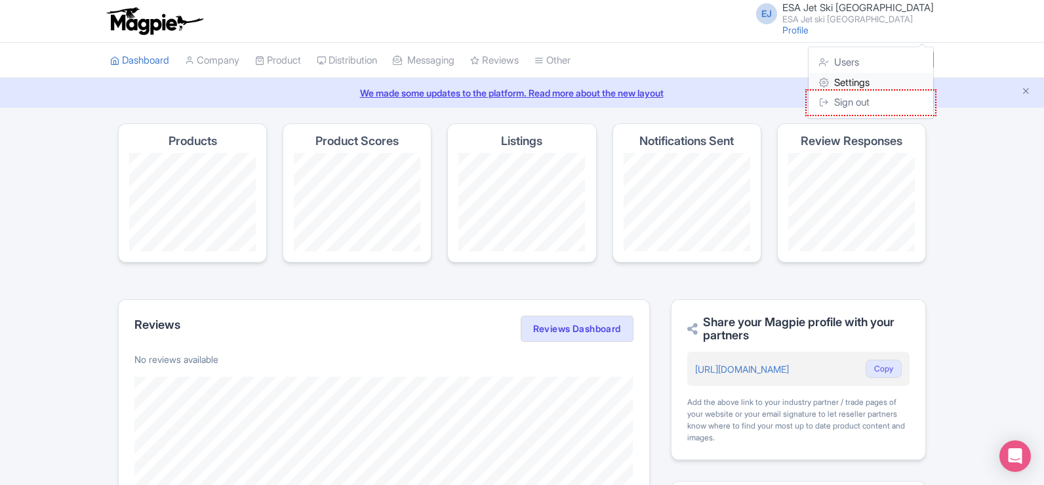
click at [844, 83] on link "Settings" at bounding box center [871, 83] width 125 height 20
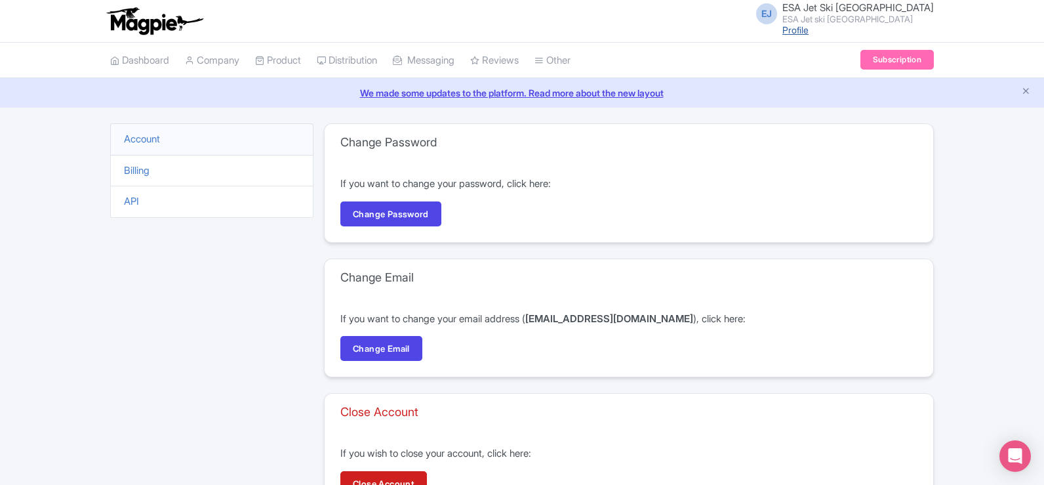
click at [809, 33] on link "Profile" at bounding box center [795, 29] width 26 height 11
drag, startPoint x: 889, startPoint y: 7, endPoint x: 866, endPoint y: 11, distance: 22.8
click at [866, 11] on span "ESA Jet Ski [GEOGRAPHIC_DATA]" at bounding box center [857, 7] width 151 height 12
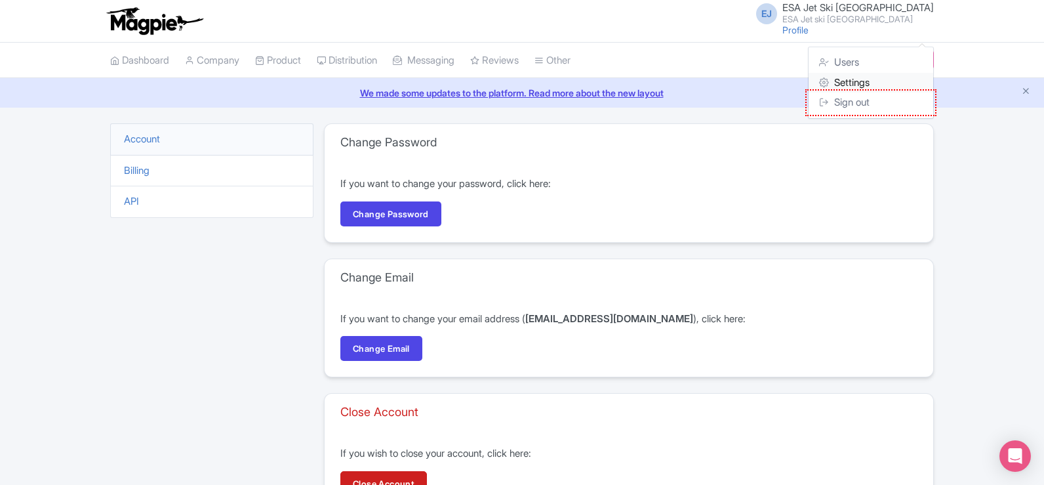
click at [876, 78] on link "Settings" at bounding box center [871, 83] width 125 height 20
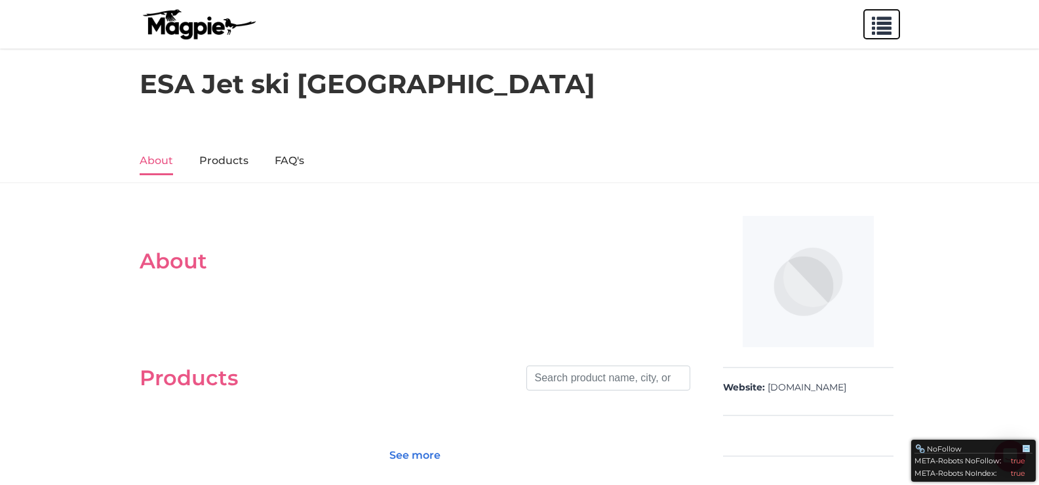
click at [873, 27] on span "button" at bounding box center [882, 23] width 20 height 20
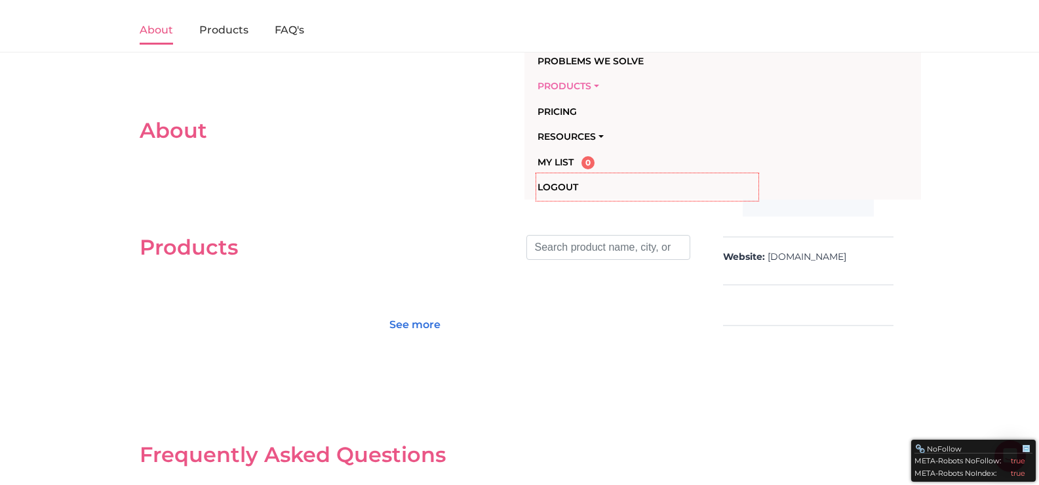
scroll to position [131, 0]
click at [432, 123] on h2 "About" at bounding box center [415, 129] width 551 height 25
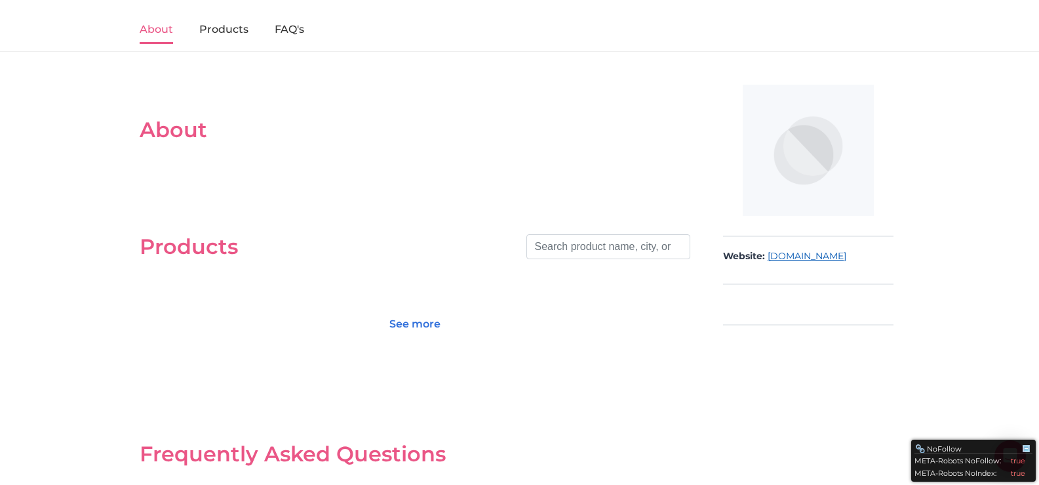
click at [820, 254] on link "[DOMAIN_NAME]" at bounding box center [807, 256] width 79 height 13
click at [430, 321] on link "See more" at bounding box center [415, 324] width 68 height 25
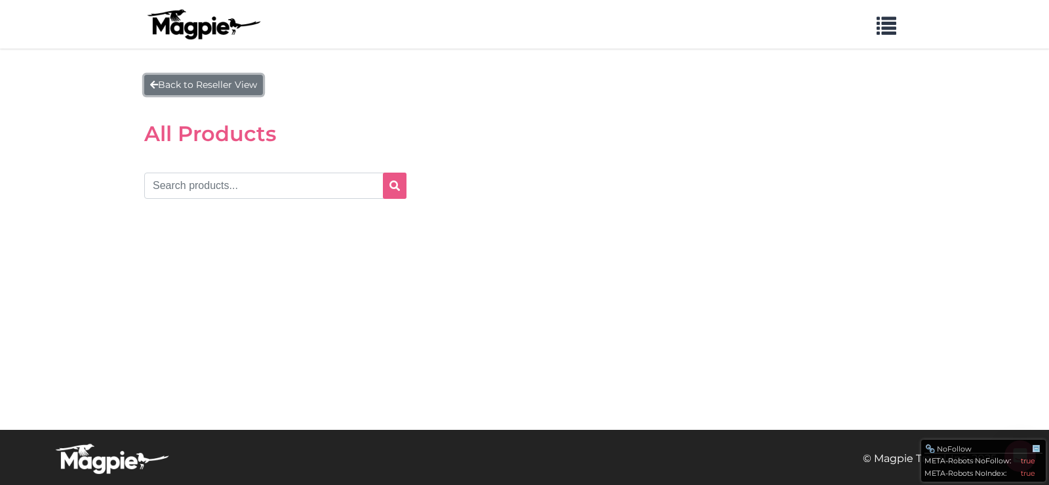
click at [169, 85] on link "Back to Reseller View" at bounding box center [203, 85] width 119 height 20
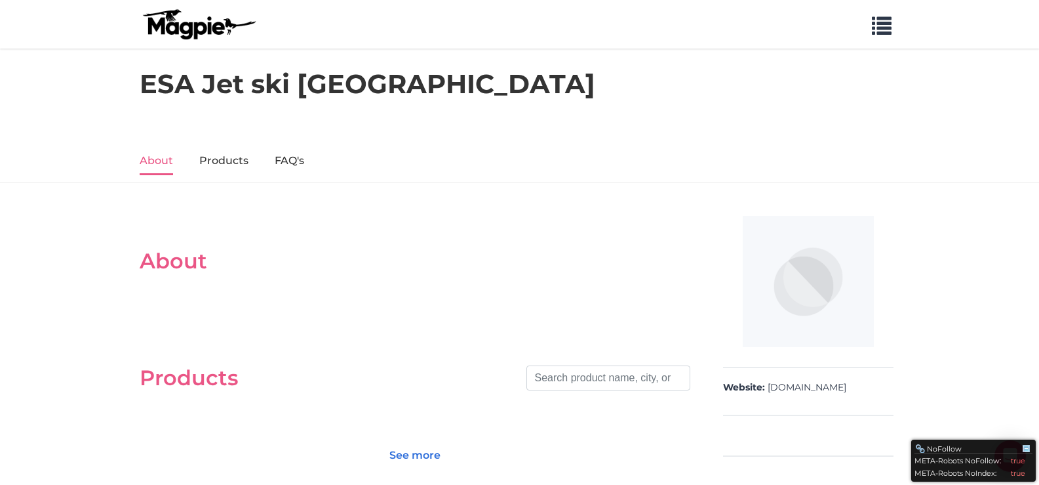
click at [629, 123] on div at bounding box center [520, 126] width 787 height 26
click at [901, 28] on div "Problems we solve Products Content Management and Distribution Magpie for Resel…" at bounding box center [520, 24] width 787 height 38
click at [883, 30] on span "button" at bounding box center [882, 23] width 20 height 20
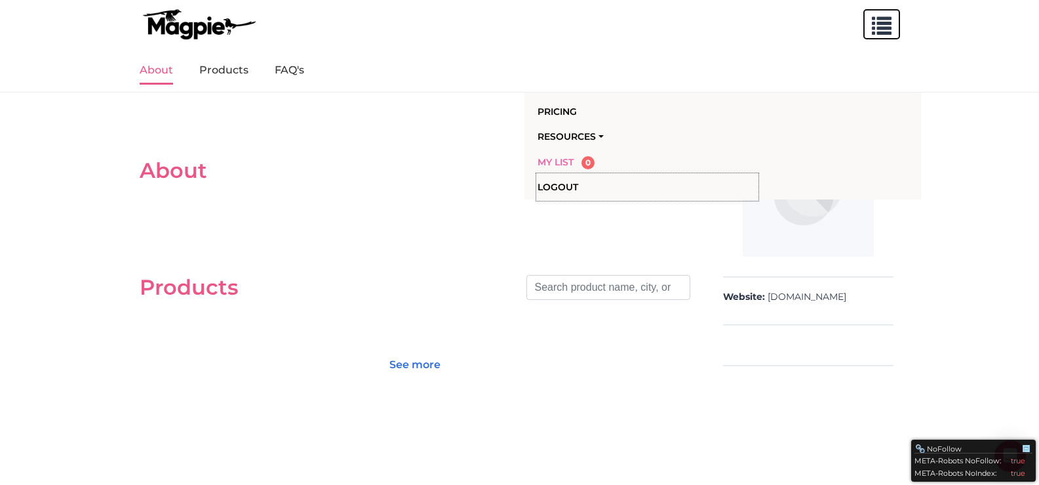
scroll to position [131, 0]
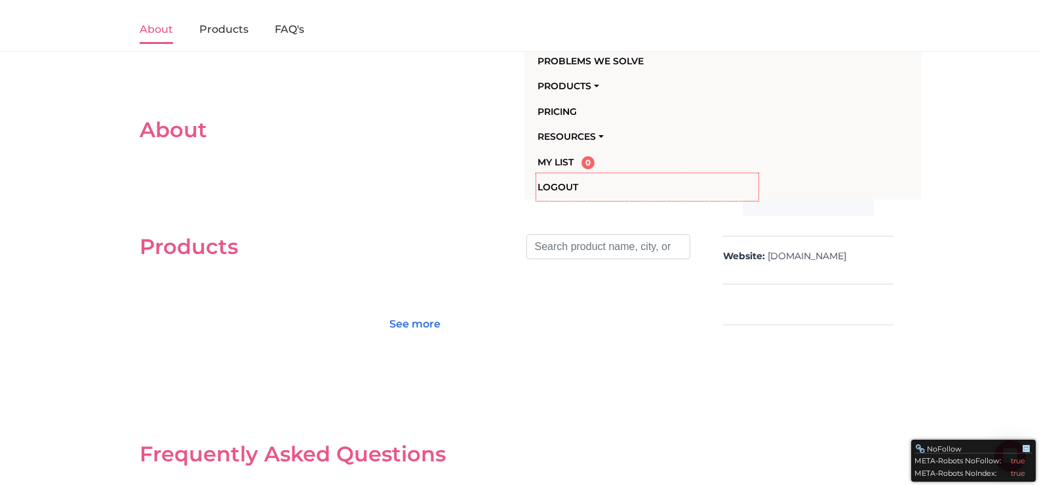
click at [420, 420] on section "Frequently Asked Questions No FAQs available at this time. Please contact us di…" at bounding box center [415, 462] width 551 height 173
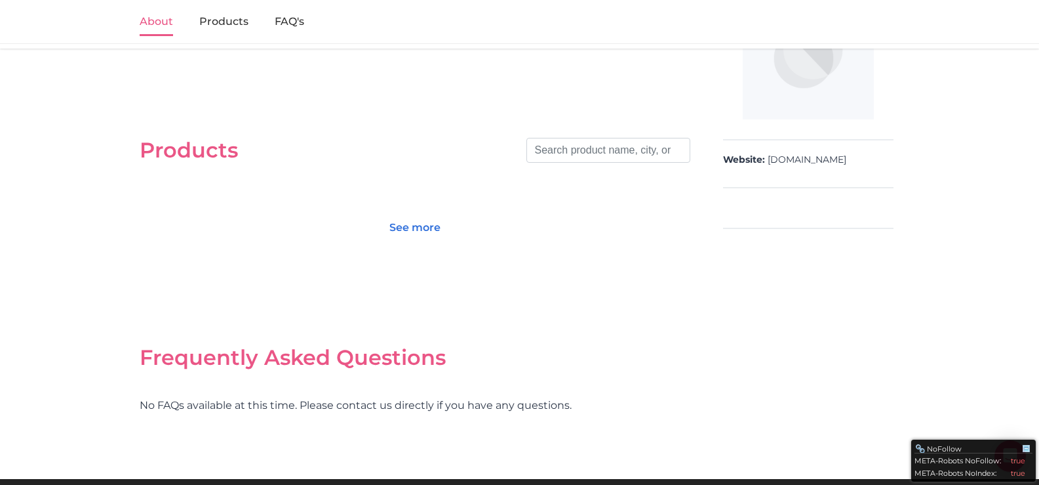
scroll to position [146, 0]
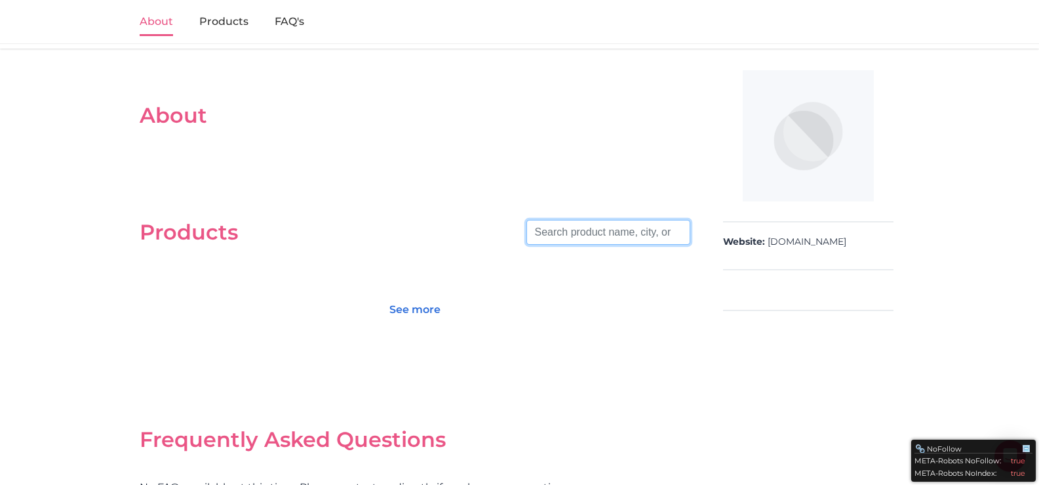
click at [660, 235] on input "search" at bounding box center [609, 232] width 164 height 25
click at [775, 331] on div "Website: jet-ski-dubai.com" at bounding box center [809, 204] width 184 height 281
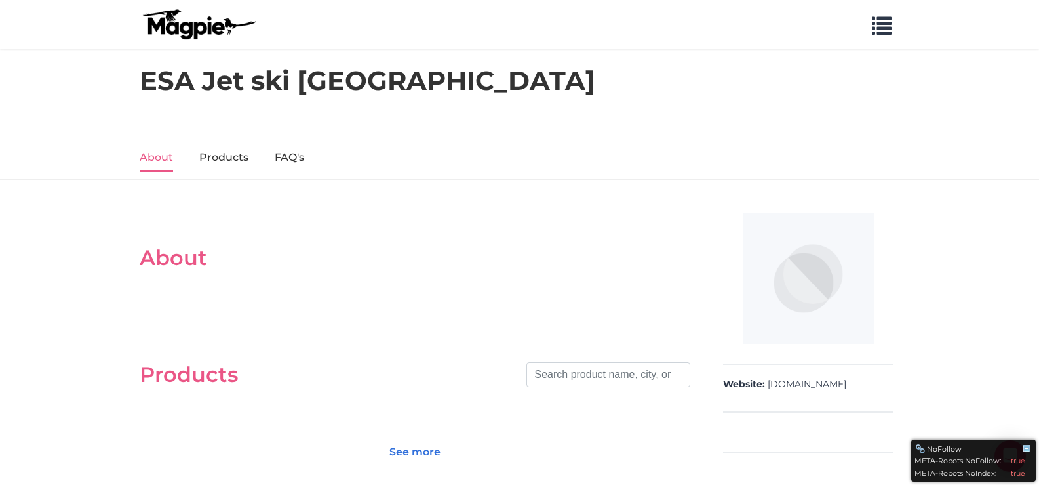
scroll to position [0, 0]
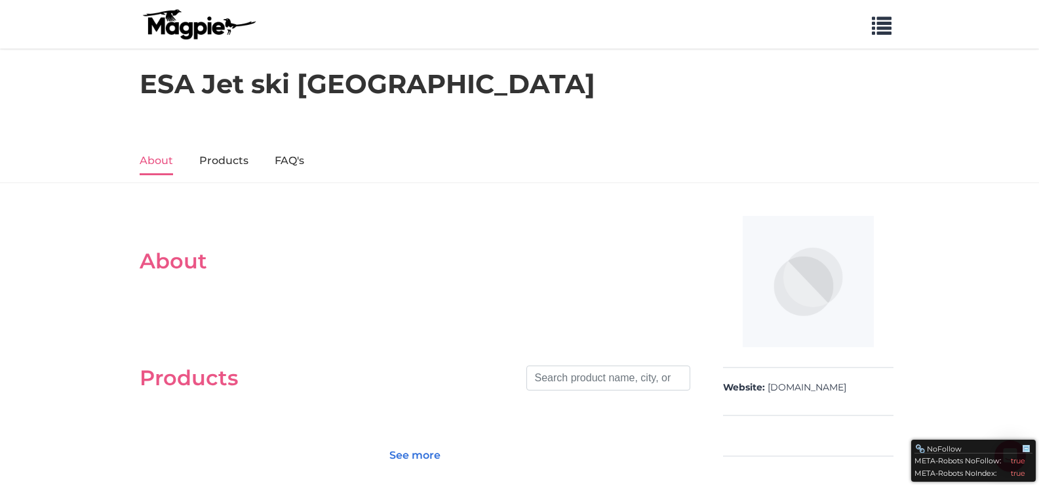
click at [197, 152] on ul "About Products FAQ's" at bounding box center [520, 160] width 761 height 17
click at [166, 160] on link "About" at bounding box center [156, 162] width 33 height 28
click at [872, 30] on span "button" at bounding box center [882, 23] width 20 height 20
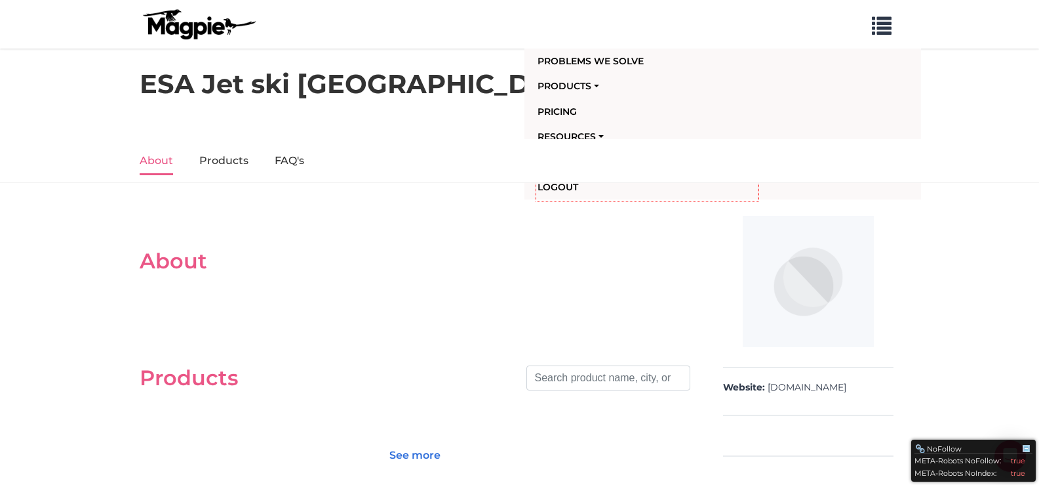
click at [208, 16] on img at bounding box center [199, 24] width 118 height 31
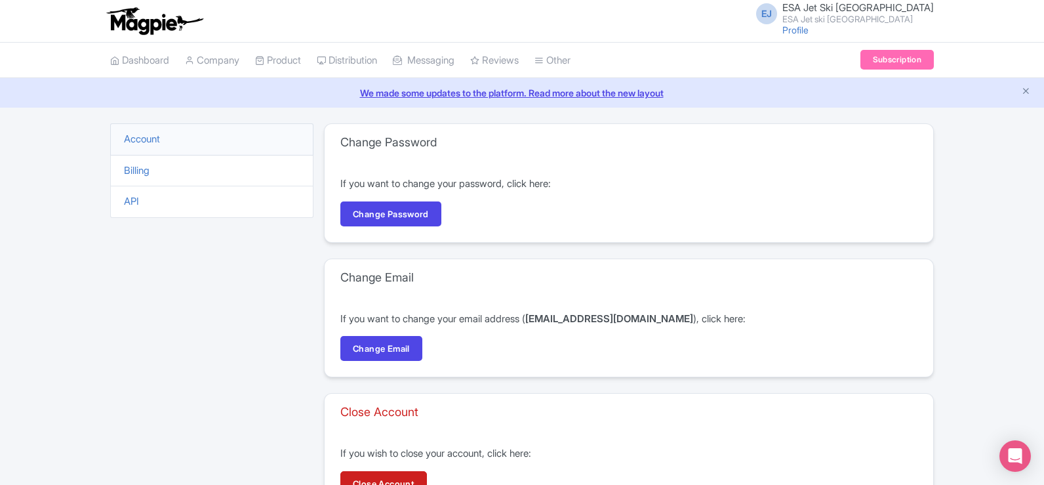
click at [881, 7] on span "ESA Jet Ski Dubai" at bounding box center [857, 7] width 151 height 12
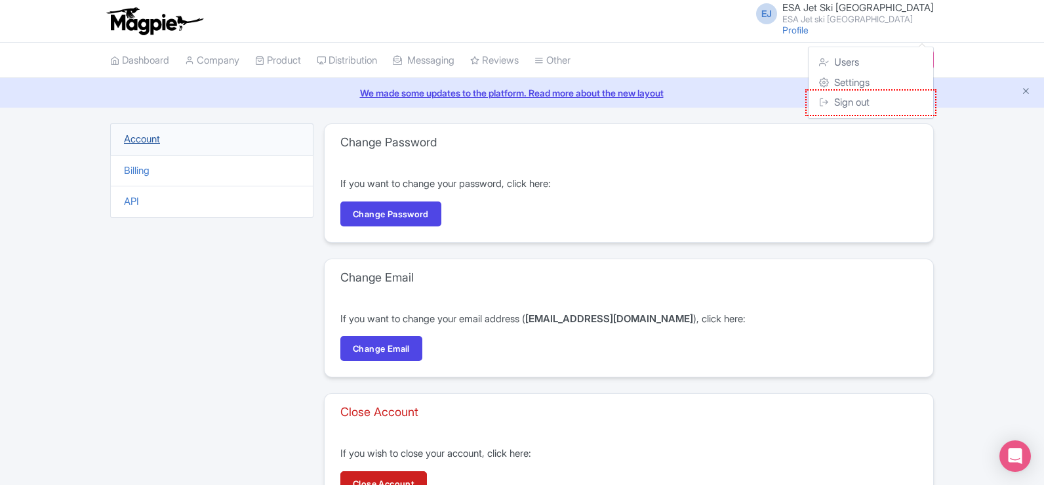
click at [150, 141] on link "Account" at bounding box center [142, 138] width 36 height 12
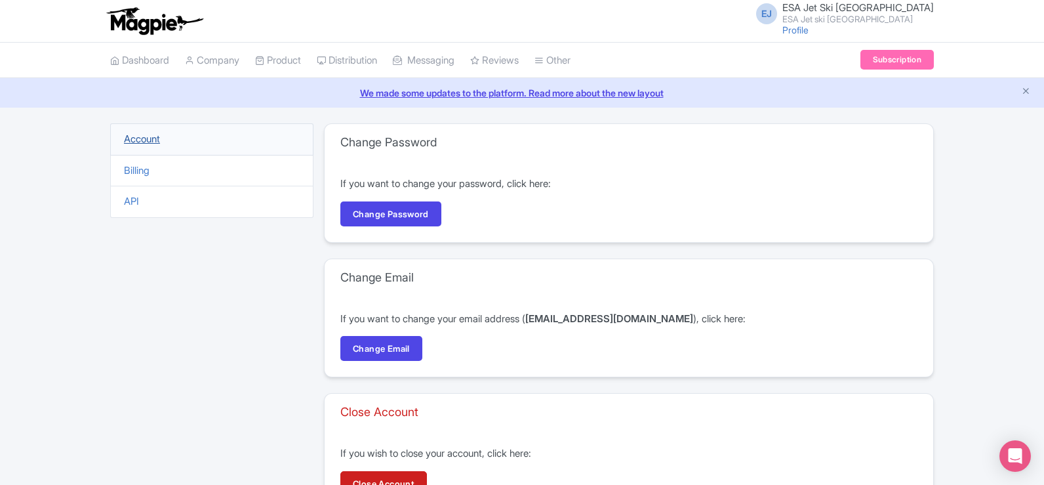
click at [146, 134] on link "Account" at bounding box center [142, 138] width 36 height 12
click at [239, 58] on link "Company" at bounding box center [212, 61] width 54 height 36
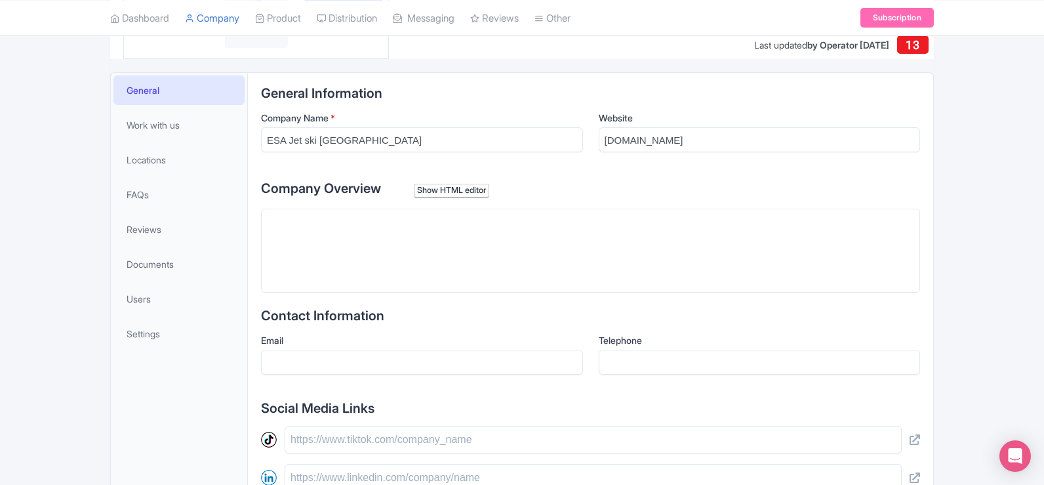
scroll to position [262, 0]
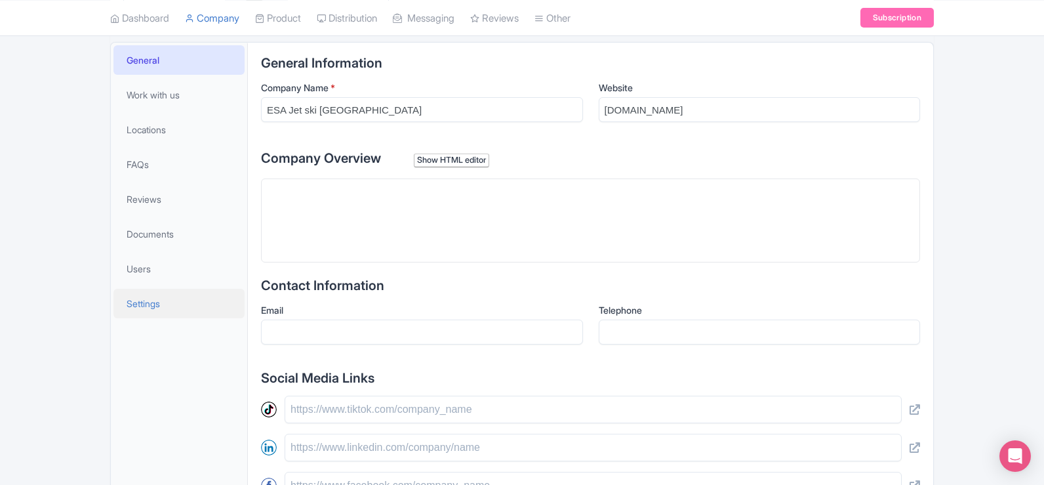
click at [180, 304] on link "Settings" at bounding box center [178, 304] width 131 height 30
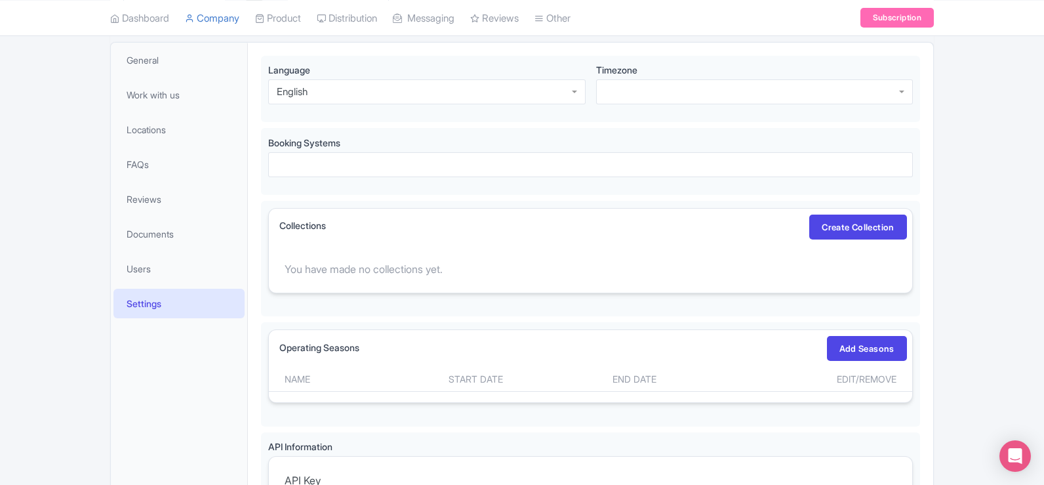
click at [180, 296] on link "Settings" at bounding box center [178, 304] width 131 height 30
click at [182, 268] on link "Users" at bounding box center [178, 269] width 131 height 30
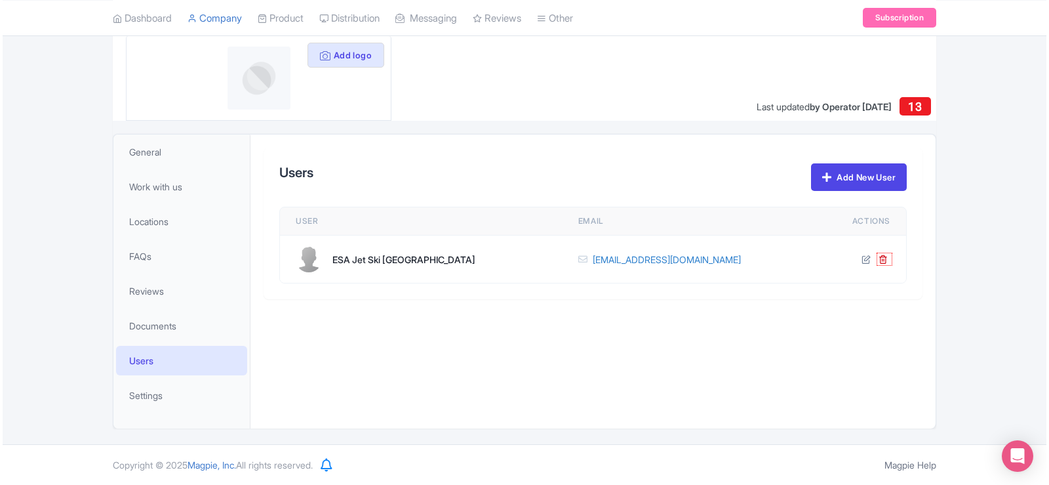
scroll to position [171, 0]
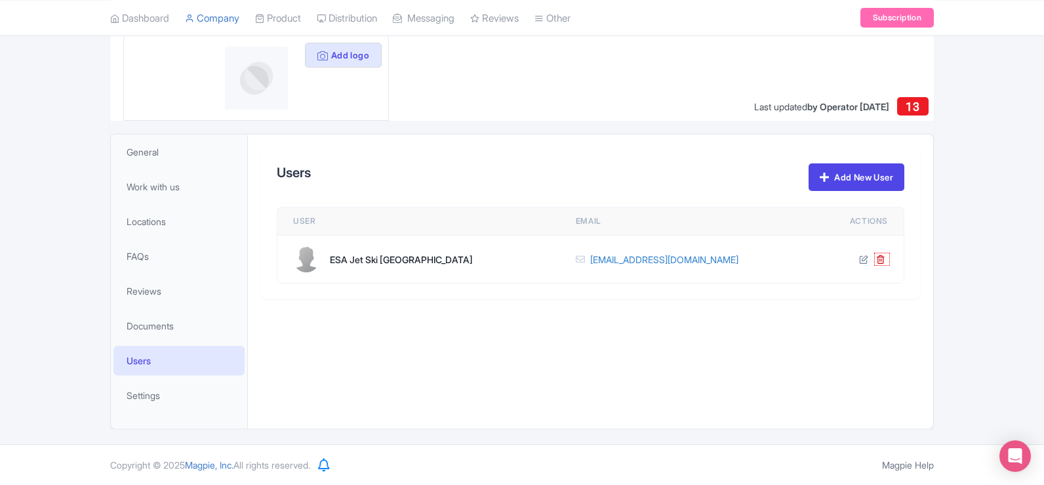
click at [414, 259] on div "ESA Jet Ski [GEOGRAPHIC_DATA]" at bounding box center [418, 259] width 251 height 26
click at [862, 262] on icon at bounding box center [863, 258] width 9 height 9
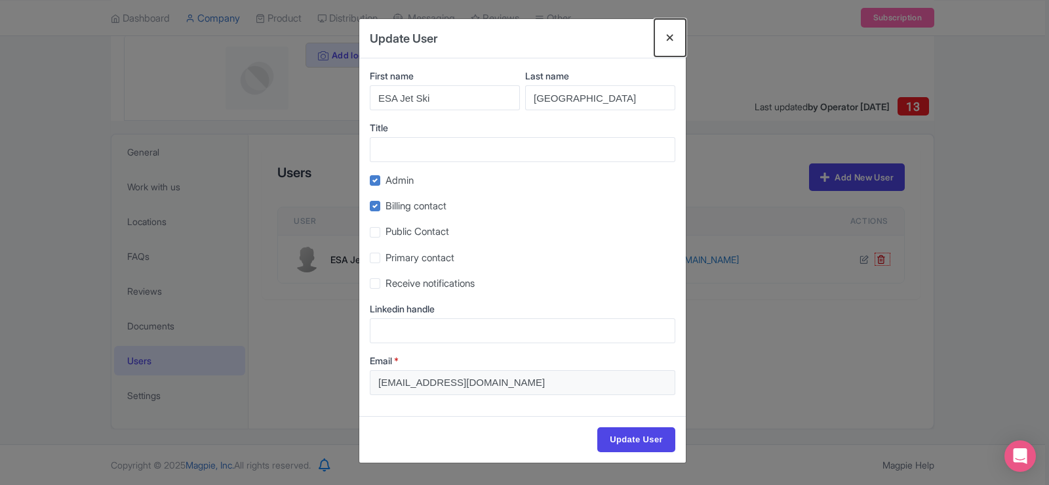
click at [668, 35] on button "Close" at bounding box center [670, 37] width 31 height 37
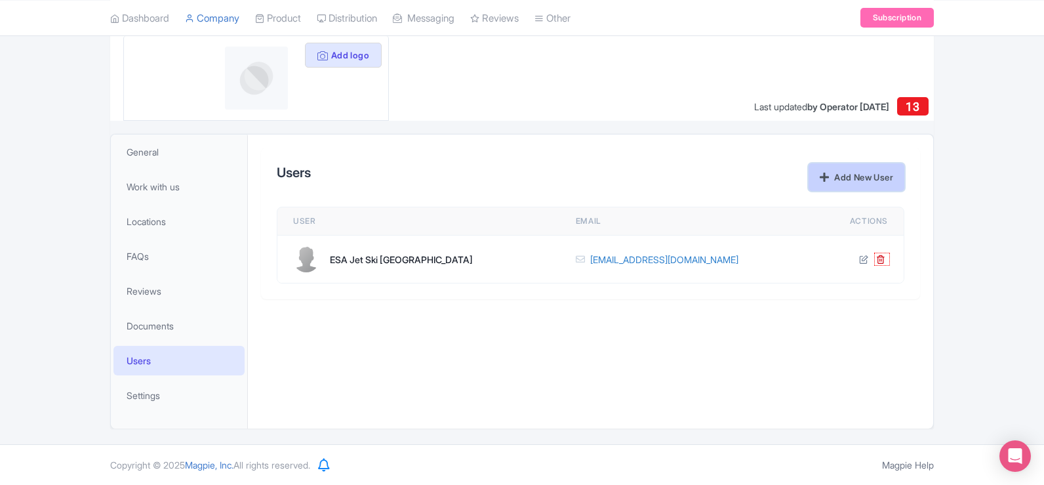
click at [813, 174] on link "Add New User" at bounding box center [857, 177] width 96 height 28
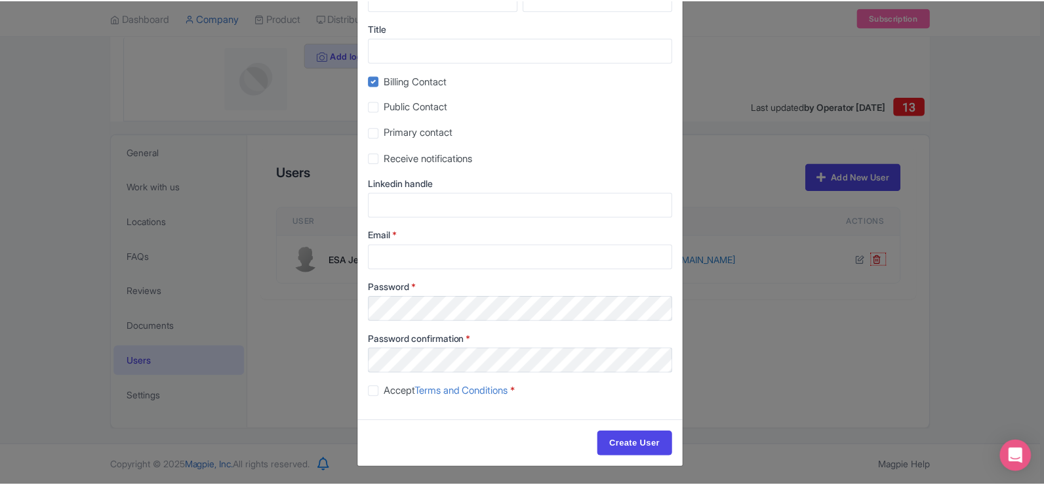
scroll to position [0, 0]
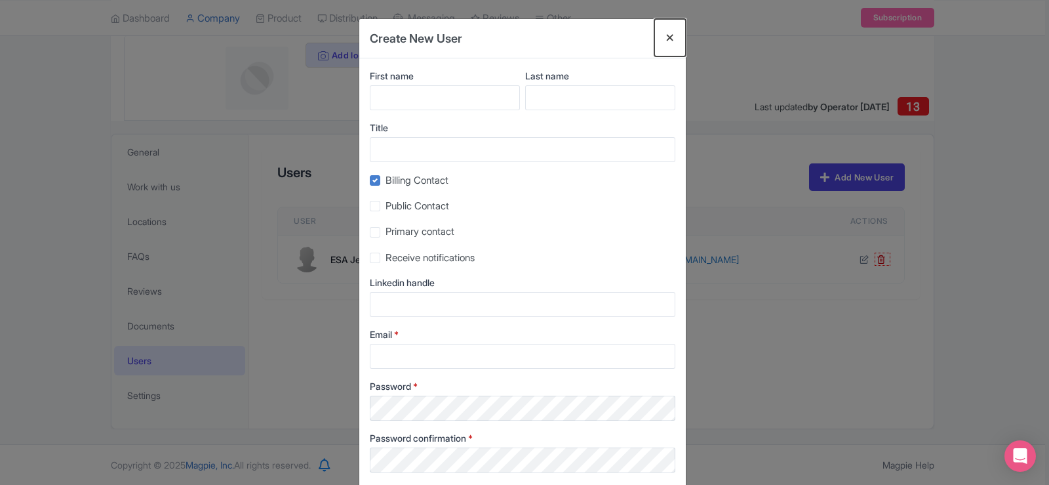
click at [669, 37] on button "Close" at bounding box center [670, 37] width 31 height 37
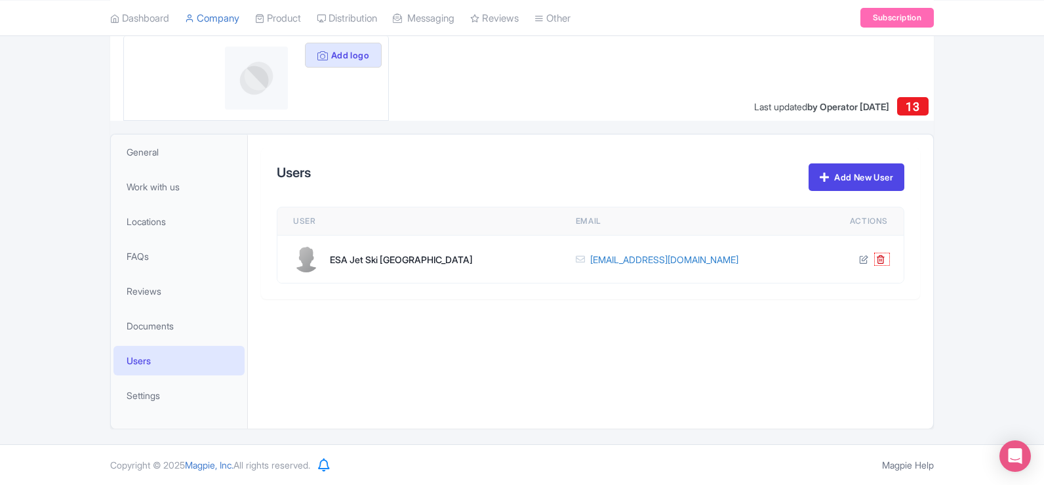
click at [374, 262] on div "ESA Jet Ski [GEOGRAPHIC_DATA]" at bounding box center [401, 259] width 143 height 14
click at [146, 157] on span "General" at bounding box center [143, 152] width 32 height 14
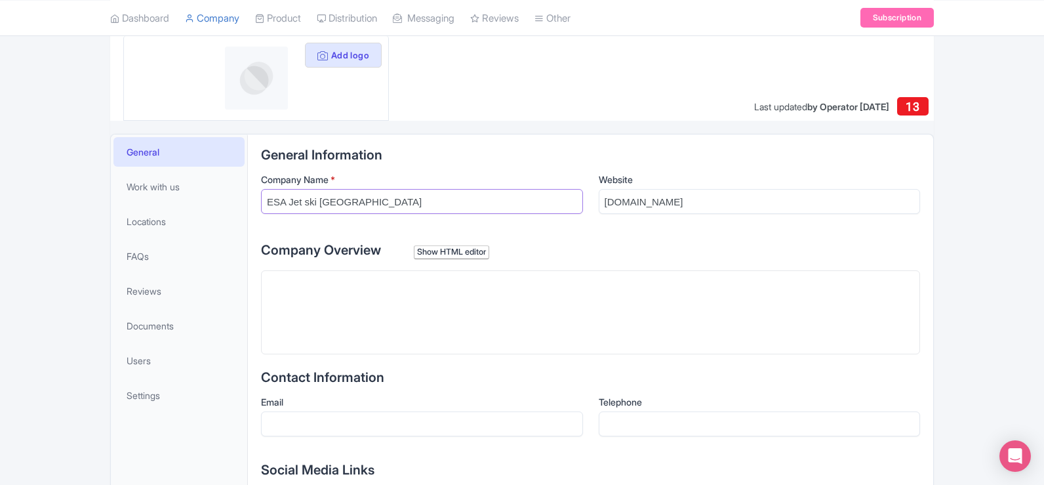
click at [381, 197] on input "ESA Jet ski [GEOGRAPHIC_DATA]" at bounding box center [422, 201] width 322 height 25
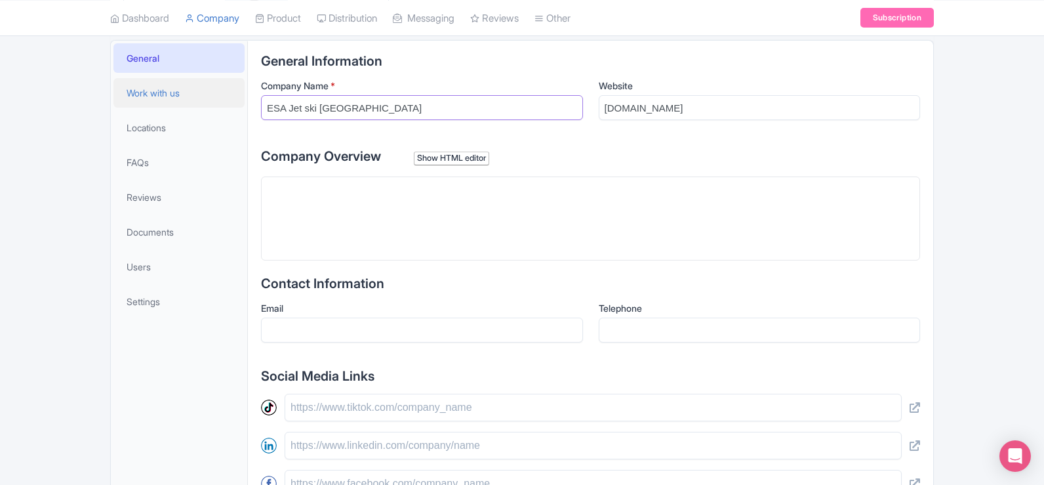
scroll to position [270, 0]
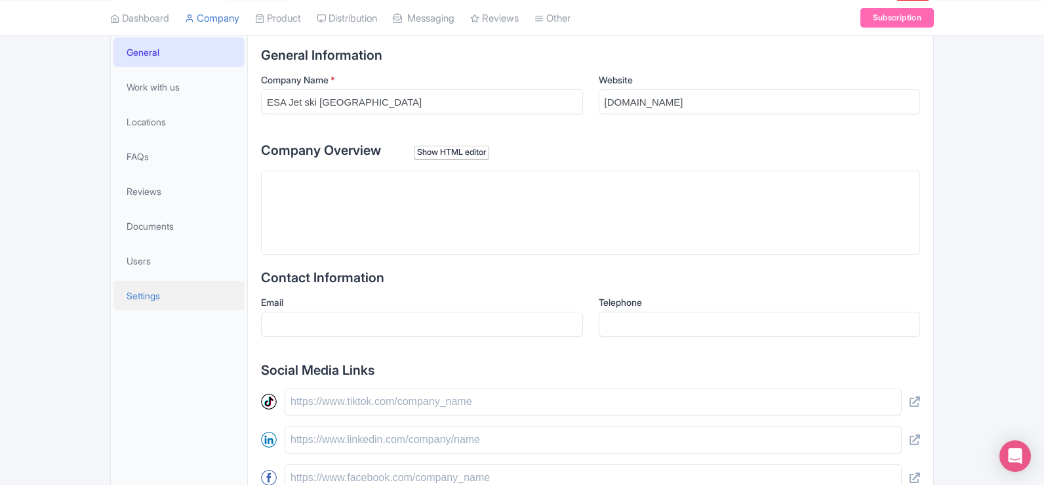
click at [169, 293] on link "Settings" at bounding box center [178, 296] width 131 height 30
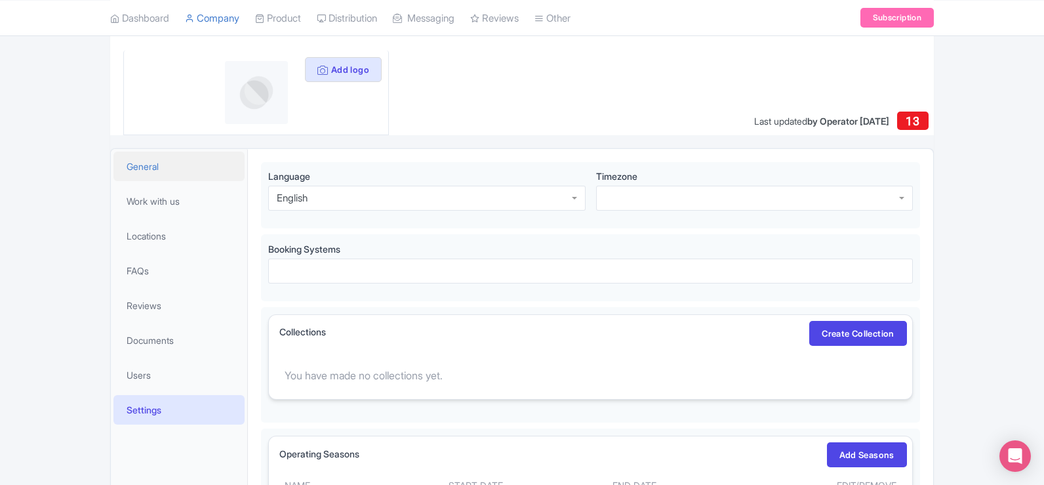
scroll to position [197, 0]
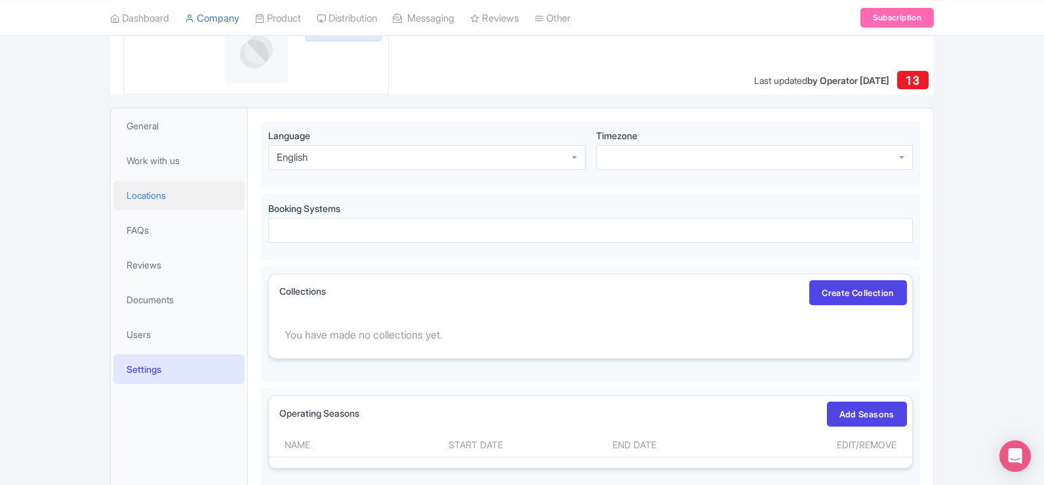
click at [156, 201] on span "Locations" at bounding box center [146, 195] width 39 height 14
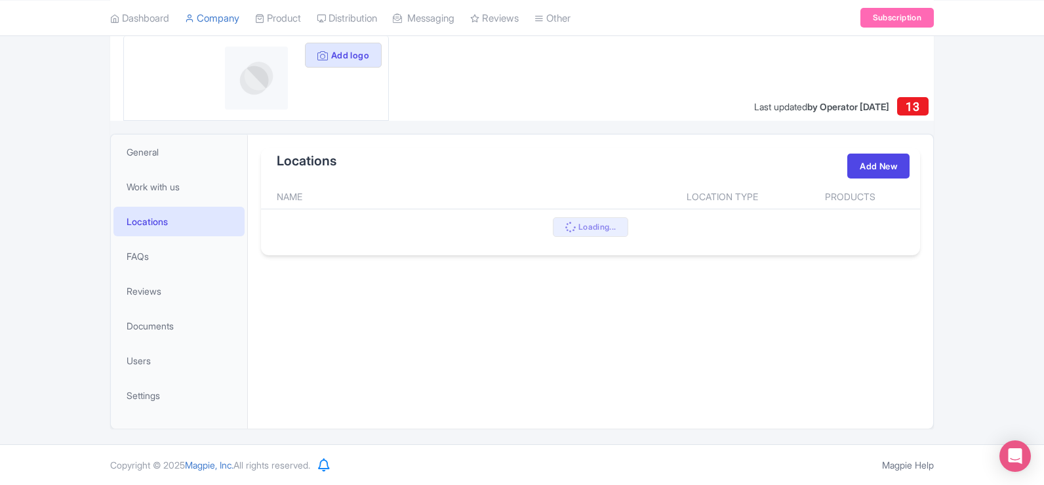
scroll to position [171, 0]
click at [151, 272] on li "FAQs" at bounding box center [179, 256] width 136 height 35
click at [133, 329] on span "Documents" at bounding box center [150, 326] width 47 height 14
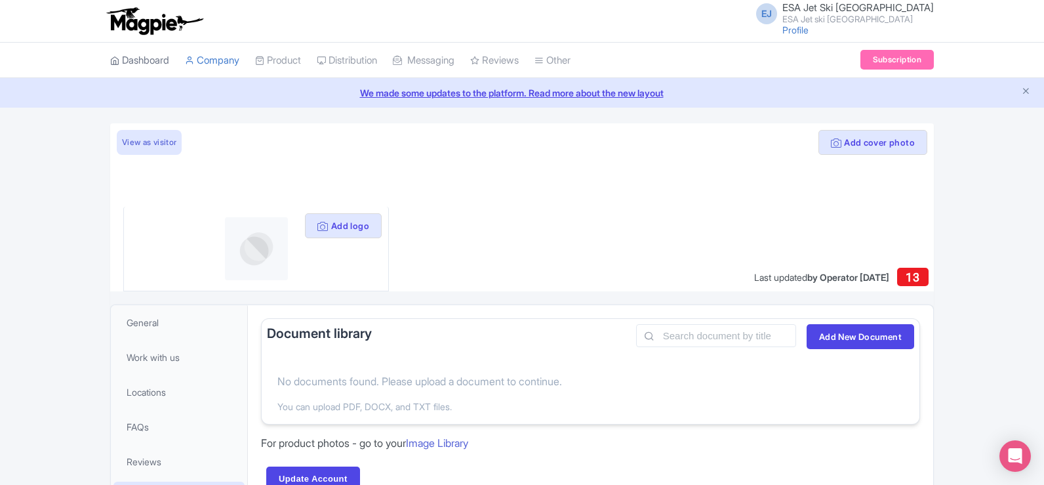
click at [156, 62] on link "Dashboard" at bounding box center [139, 61] width 59 height 36
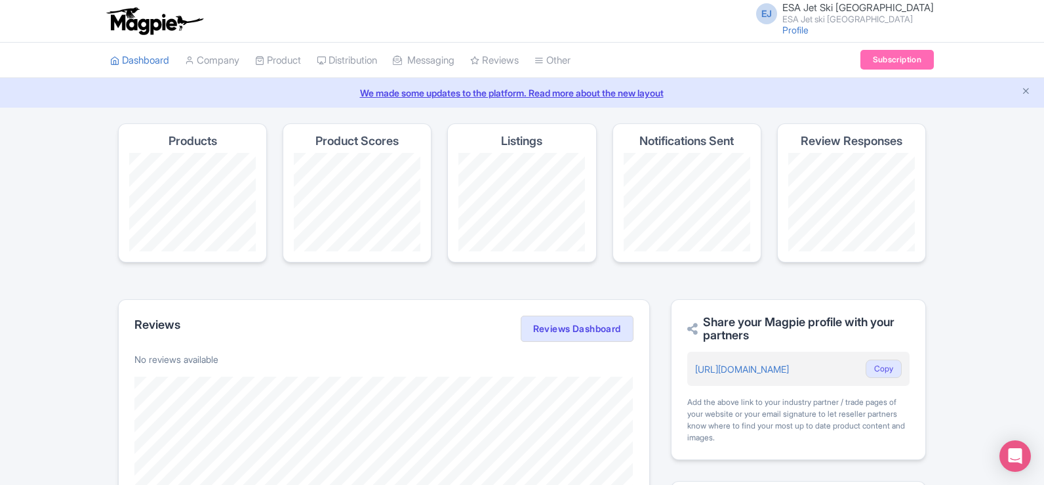
click at [881, 15] on small "ESA Jet ski [GEOGRAPHIC_DATA]" at bounding box center [857, 19] width 151 height 9
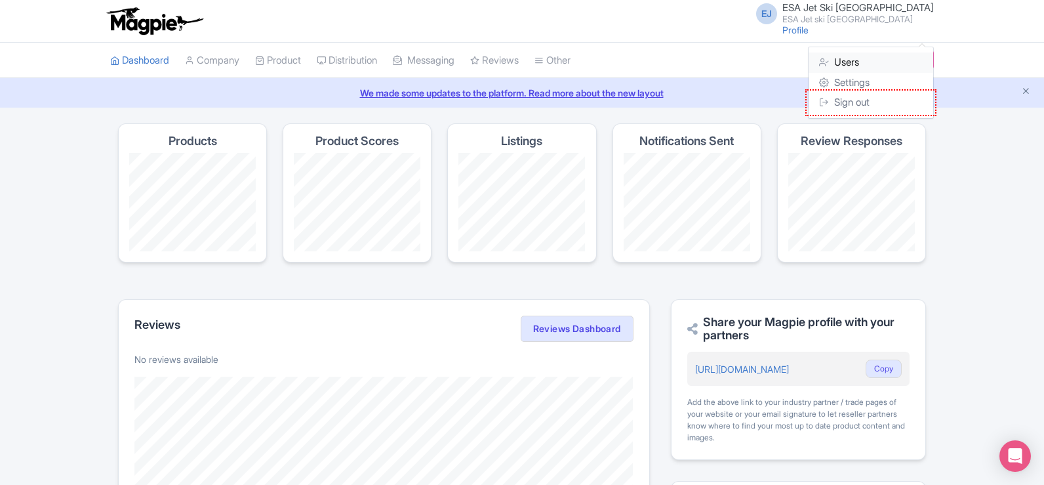
click at [852, 56] on link "Users" at bounding box center [871, 62] width 125 height 20
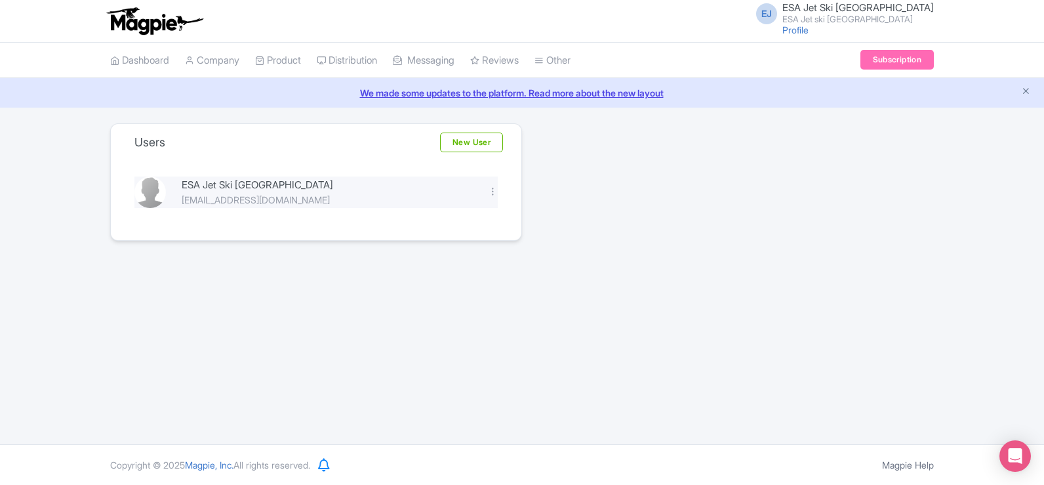
click at [239, 178] on div "ESA Jet Ski [GEOGRAPHIC_DATA]" at bounding box center [327, 185] width 291 height 15
click at [240, 189] on div "ESA Jet Ski [GEOGRAPHIC_DATA]" at bounding box center [327, 185] width 291 height 15
click at [485, 189] on div "Edit [GEOGRAPHIC_DATA]" at bounding box center [493, 192] width 26 height 15
click at [492, 189] on div at bounding box center [493, 191] width 10 height 10
click at [418, 208] on link "Edit" at bounding box center [435, 213] width 125 height 20
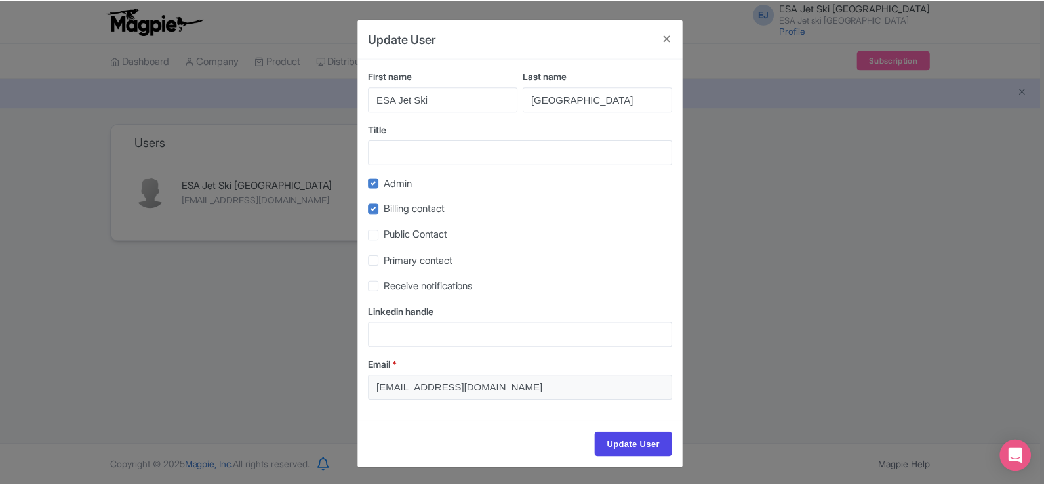
scroll to position [1, 0]
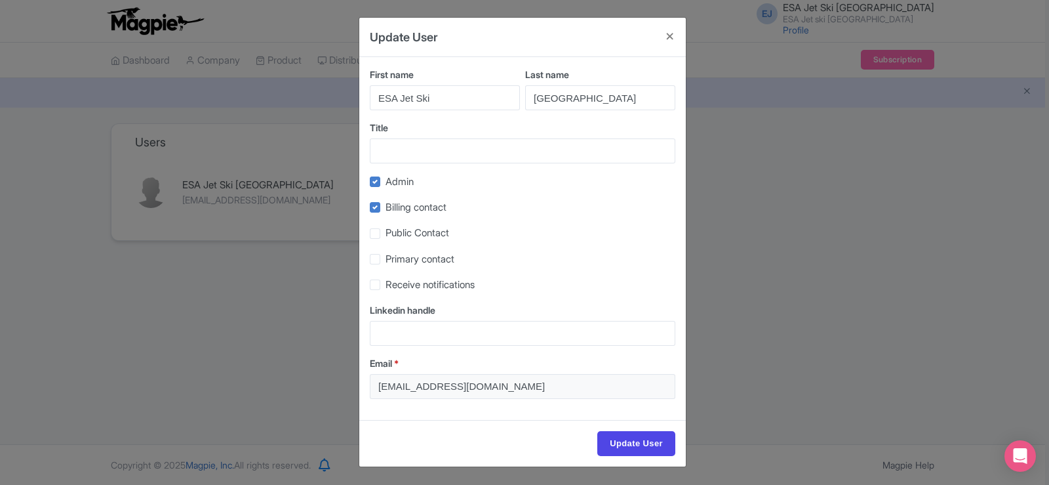
drag, startPoint x: 399, startPoint y: 346, endPoint x: 392, endPoint y: 329, distance: 18.5
click at [397, 346] on div "First name ESA Jet Ski Last name [GEOGRAPHIC_DATA] Title Admin Billing contact …" at bounding box center [522, 238] width 327 height 363
click at [395, 326] on input "Linkedin handle" at bounding box center [523, 333] width 306 height 25
paste input "[URL][DOMAIN_NAME]"
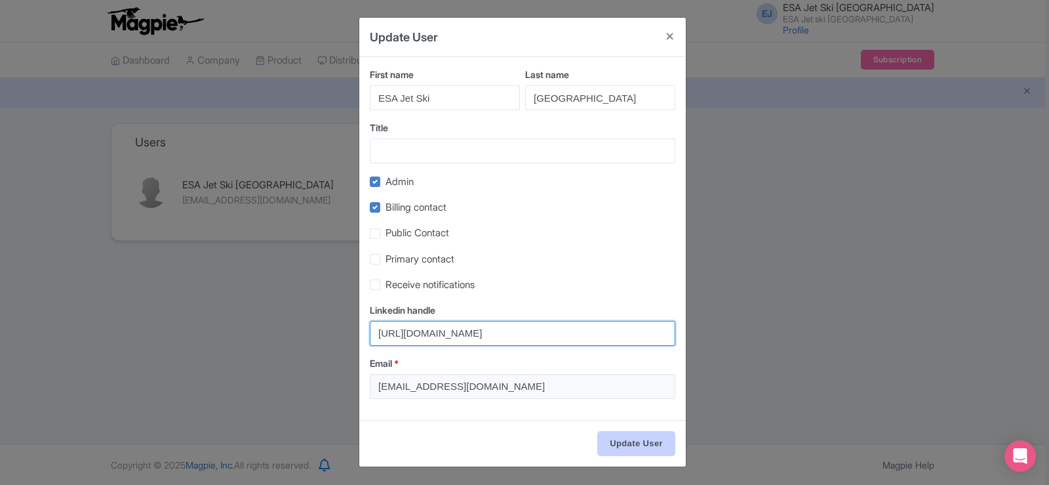
type input "[URL][DOMAIN_NAME]"
click at [617, 434] on input "Update User" at bounding box center [636, 443] width 78 height 25
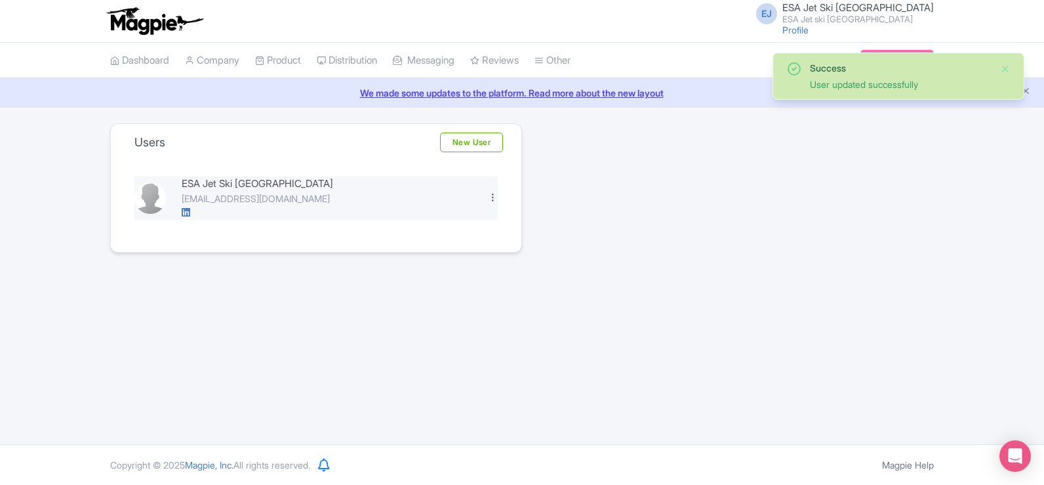
click at [491, 194] on div at bounding box center [493, 197] width 10 height 10
click at [400, 211] on link "Edit" at bounding box center [435, 219] width 125 height 20
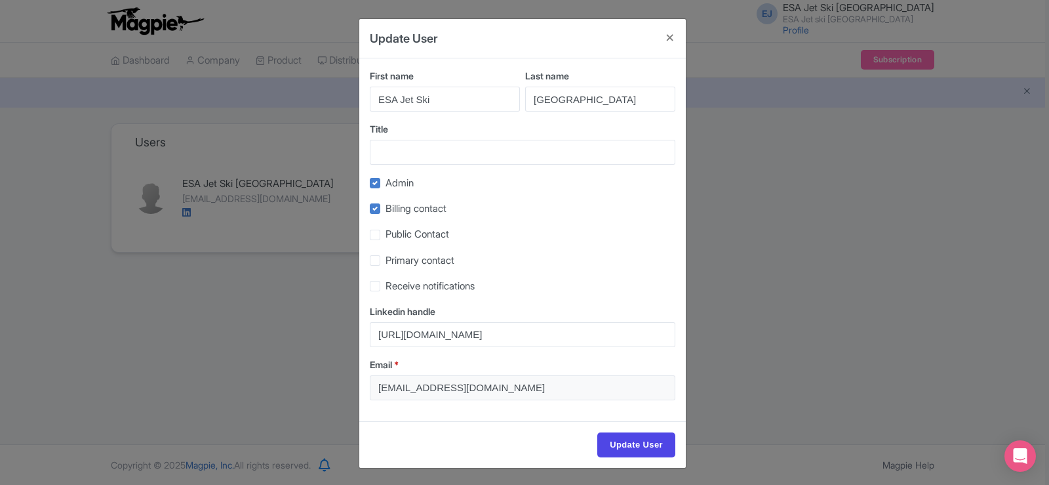
click at [386, 235] on label "Public Contact" at bounding box center [418, 234] width 64 height 15
click at [386, 235] on input "Public Contact" at bounding box center [390, 231] width 9 height 9
checkbox input "true"
click at [386, 262] on label "Primary contact" at bounding box center [420, 260] width 69 height 15
click at [386, 261] on input "Primary contact" at bounding box center [390, 256] width 9 height 9
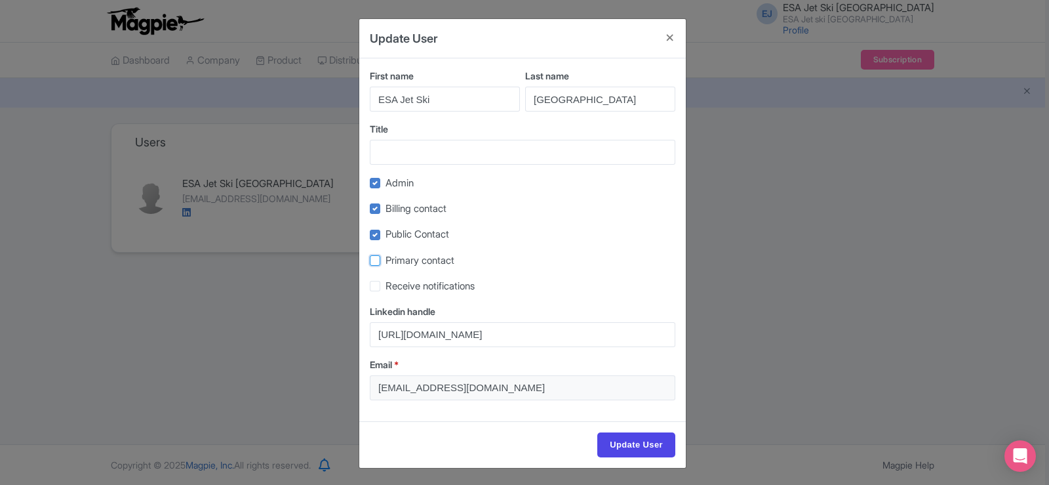
checkbox input "true"
click at [386, 283] on label "Receive notifications" at bounding box center [430, 286] width 89 height 15
click at [386, 283] on input "Receive notifications" at bounding box center [390, 282] width 9 height 9
checkbox input "true"
click at [386, 211] on label "Billing contact" at bounding box center [416, 208] width 61 height 15
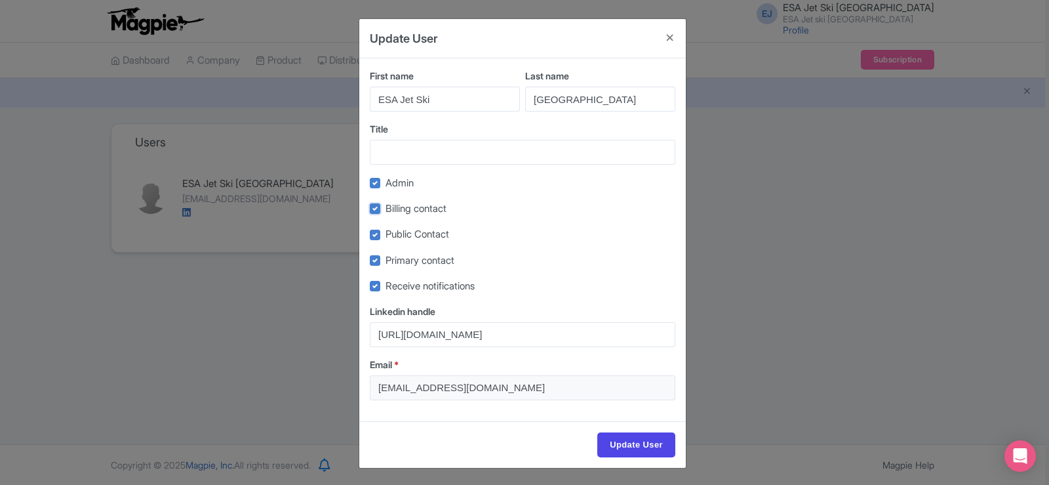
click at [386, 209] on input "Billing contact" at bounding box center [390, 205] width 9 height 9
checkbox input "false"
click at [414, 155] on input "Title" at bounding box center [523, 152] width 306 height 25
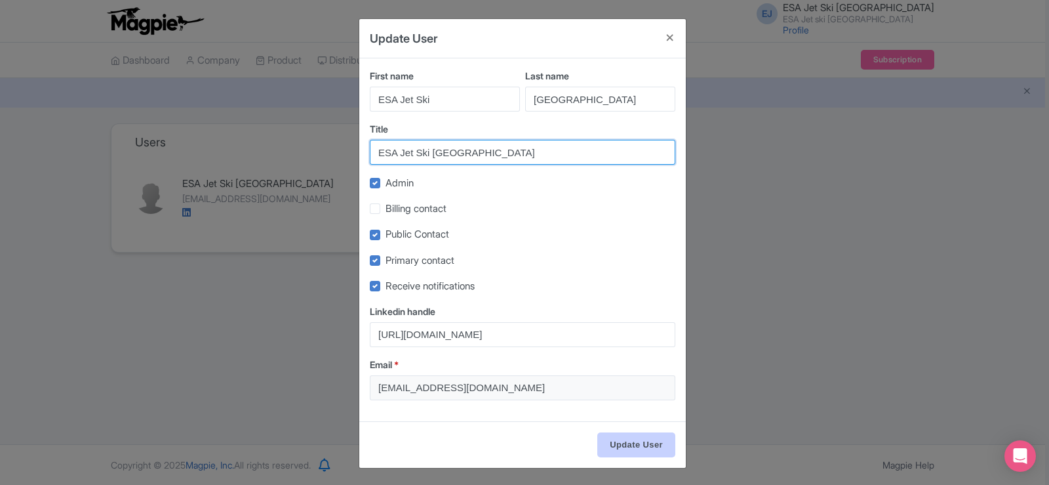
type input "ESA Jet Ski Dubai"
click at [620, 439] on input "Update User" at bounding box center [636, 444] width 78 height 25
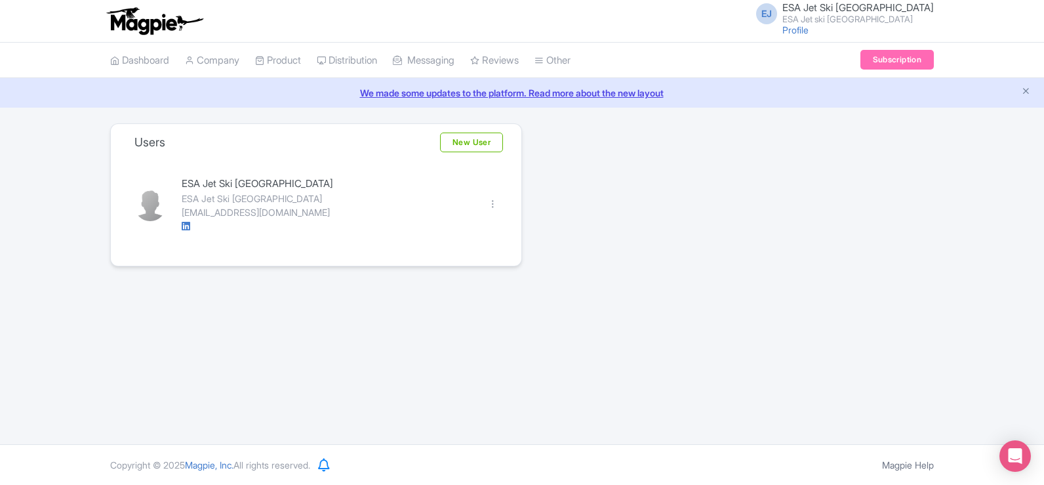
click at [873, 8] on span "ESA Jet Ski [GEOGRAPHIC_DATA]" at bounding box center [857, 7] width 151 height 12
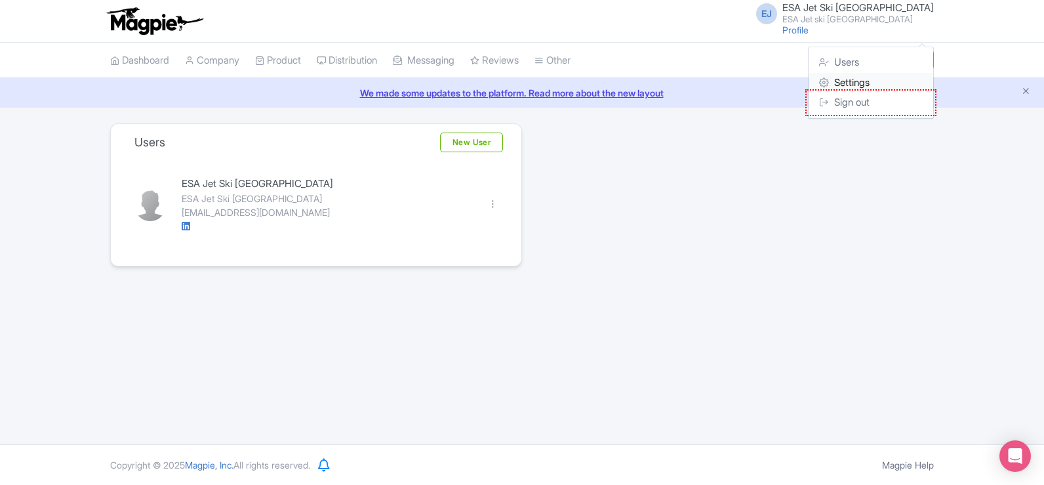
click at [851, 79] on link "Settings" at bounding box center [871, 83] width 125 height 20
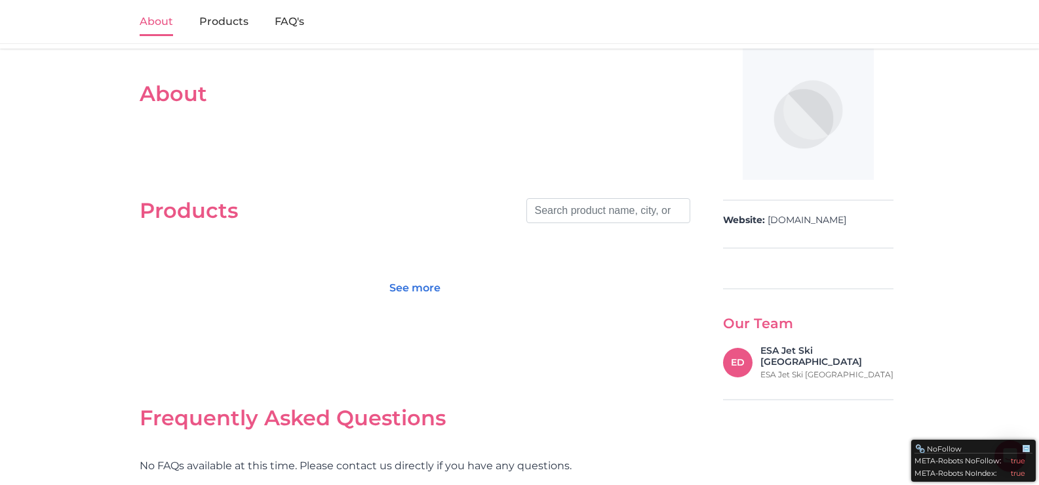
scroll to position [197, 0]
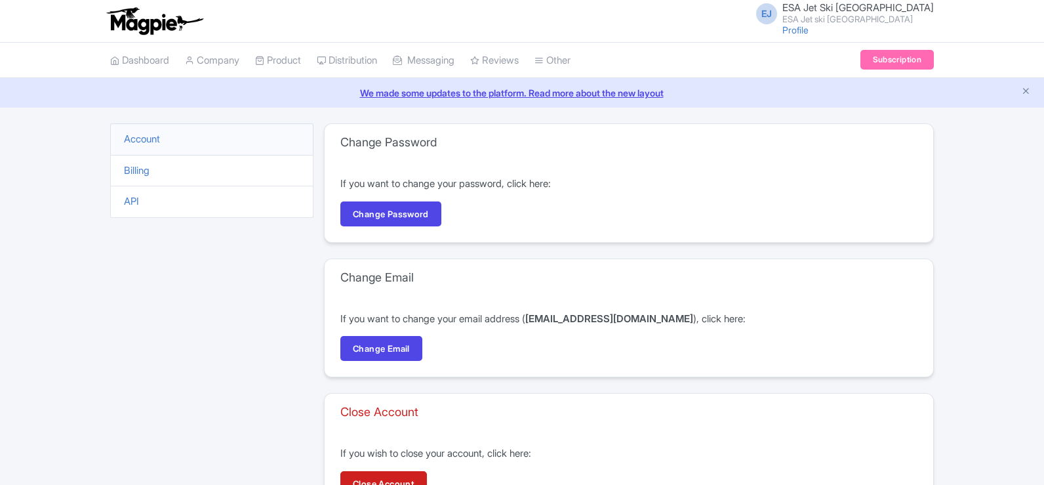
click at [777, 9] on span "EJ" at bounding box center [766, 13] width 21 height 21
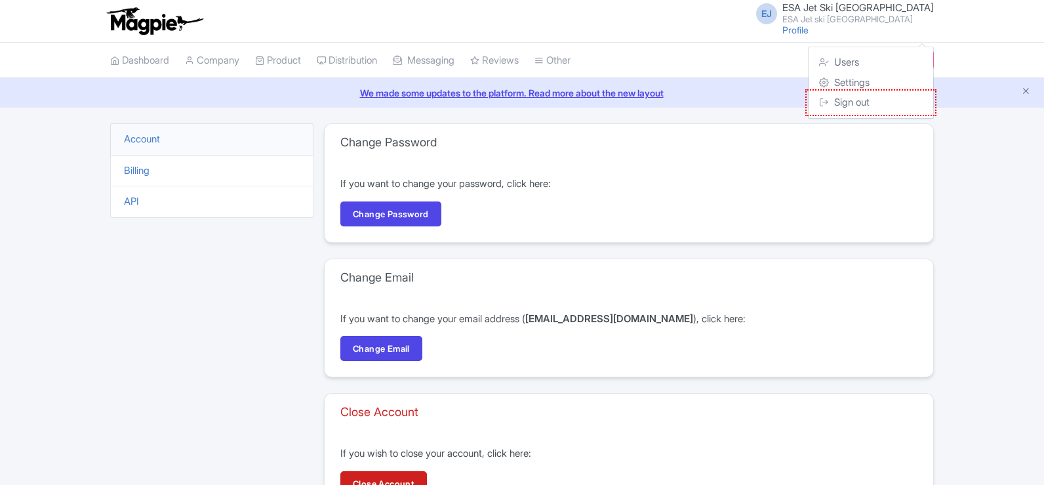
click at [777, 9] on span "EJ" at bounding box center [766, 13] width 21 height 21
click at [835, 85] on link "Settings" at bounding box center [871, 83] width 125 height 20
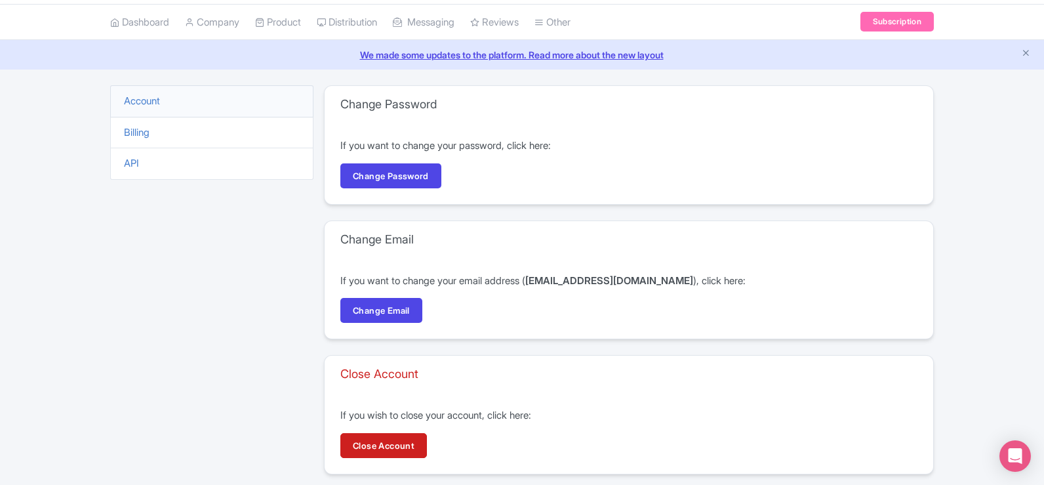
scroll to position [100, 0]
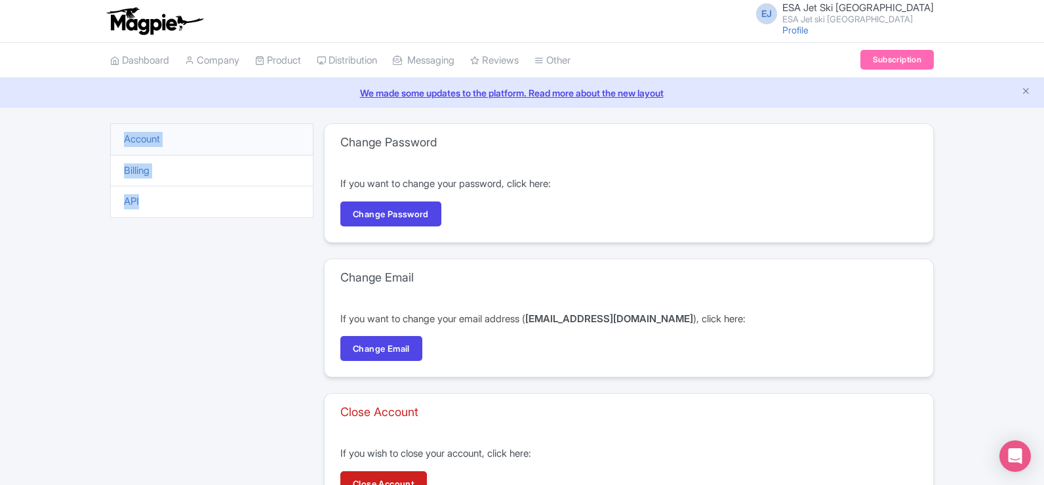
drag, startPoint x: 120, startPoint y: 119, endPoint x: 187, endPoint y: 231, distance: 130.6
click at [182, 221] on div "EJ ESA Jet Ski [GEOGRAPHIC_DATA] ESA Jet ski [GEOGRAPHIC_DATA] Profile Users Se…" at bounding box center [522, 272] width 1044 height 544
click at [199, 376] on div "Account Billing API" at bounding box center [211, 325] width 203 height 405
